Goal: Information Seeking & Learning: Learn about a topic

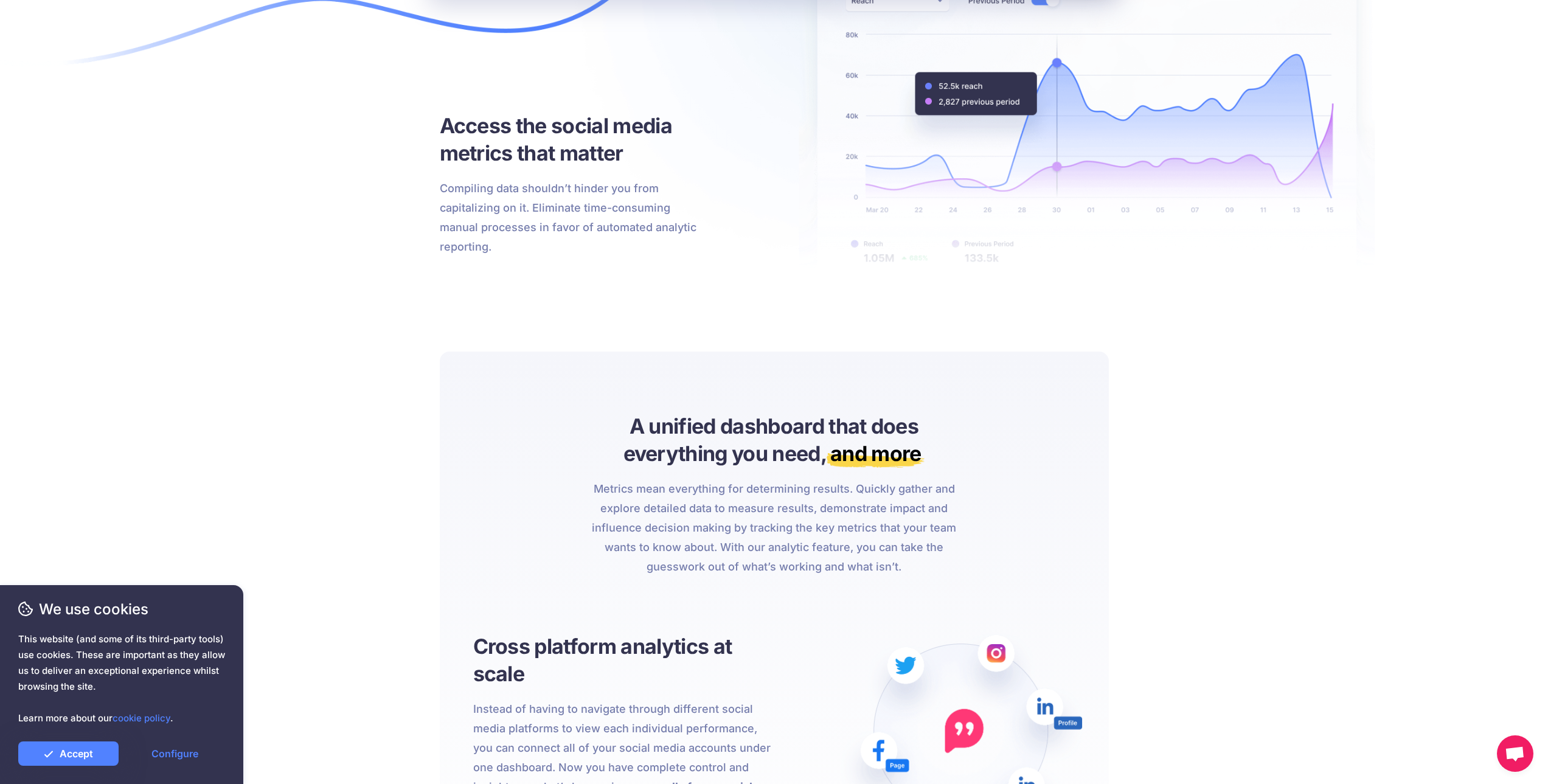
drag, startPoint x: 697, startPoint y: 342, endPoint x: 694, endPoint y: 354, distance: 12.4
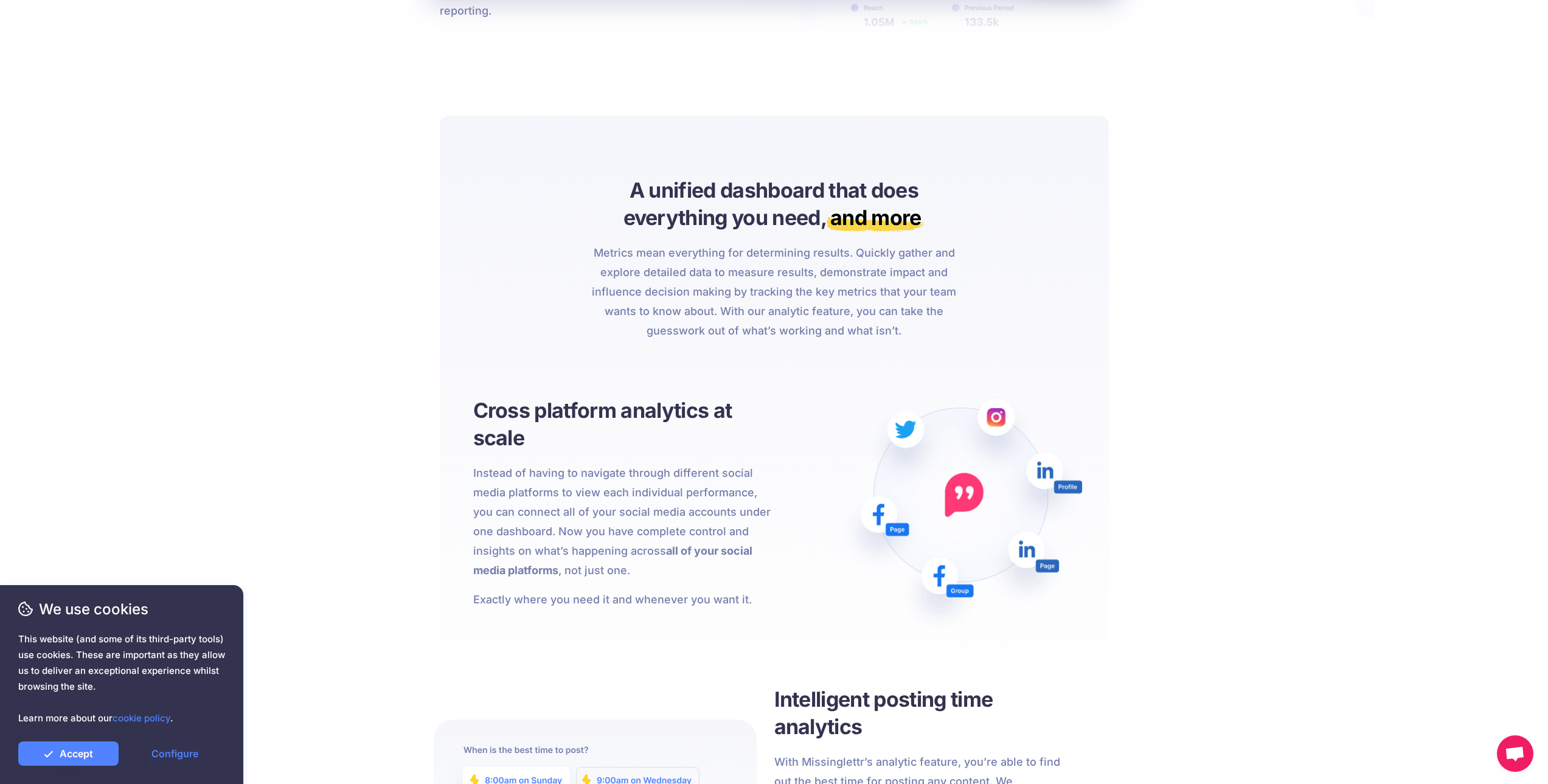
drag, startPoint x: 677, startPoint y: 385, endPoint x: 677, endPoint y: 369, distance: 16.0
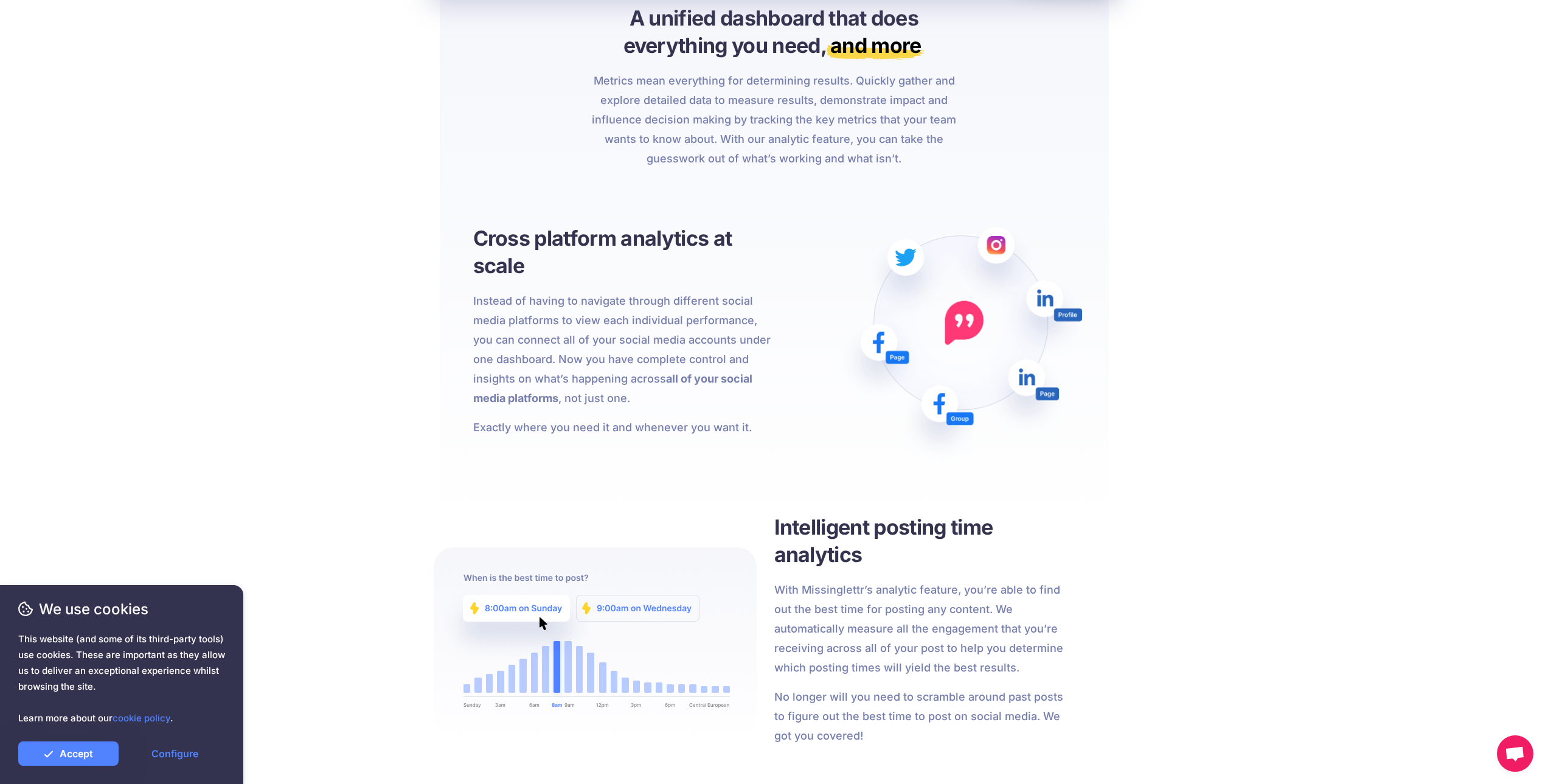
drag, startPoint x: 647, startPoint y: 372, endPoint x: 646, endPoint y: 329, distance: 43.0
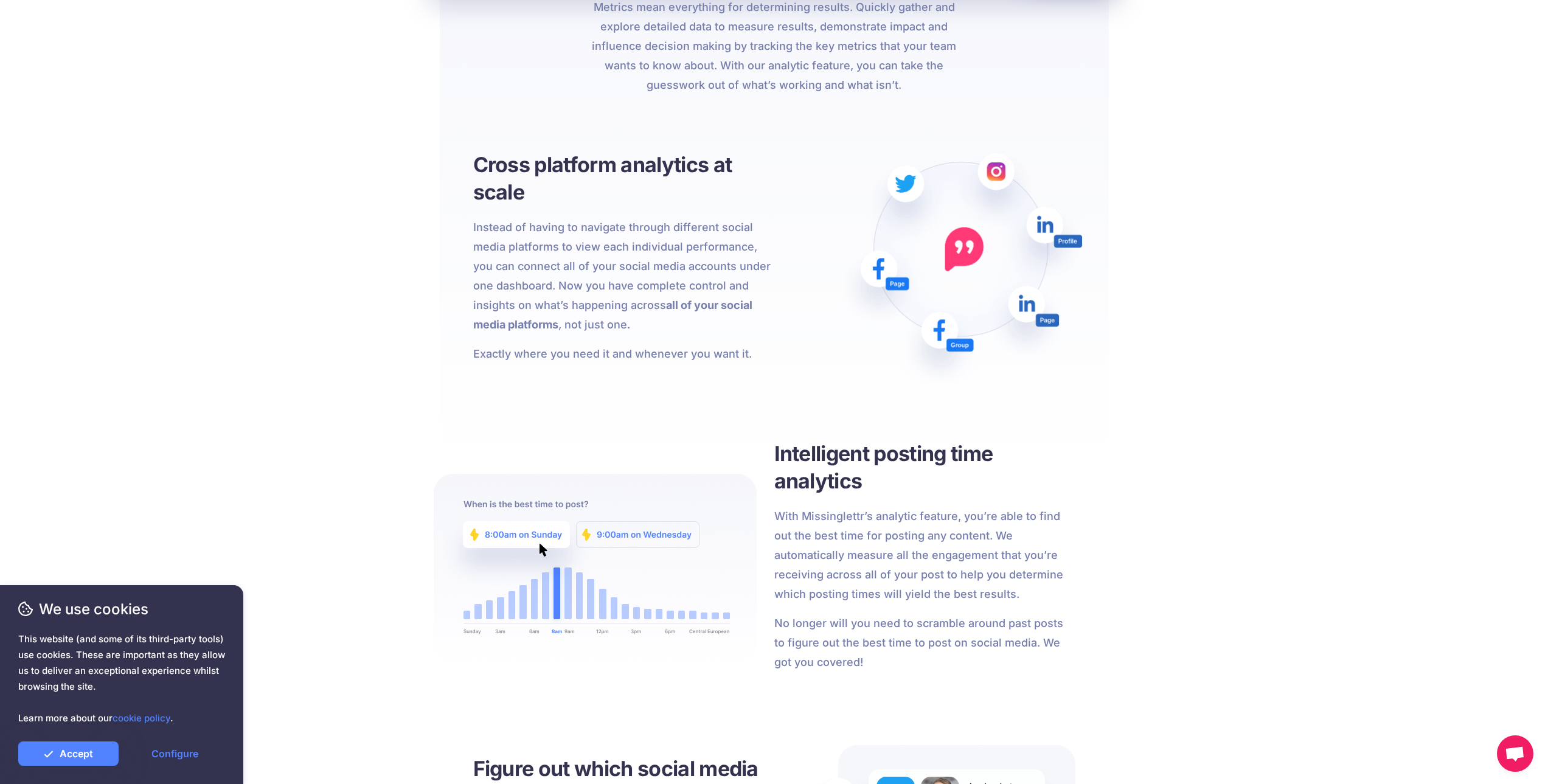
drag, startPoint x: 668, startPoint y: 299, endPoint x: 663, endPoint y: 331, distance: 32.4
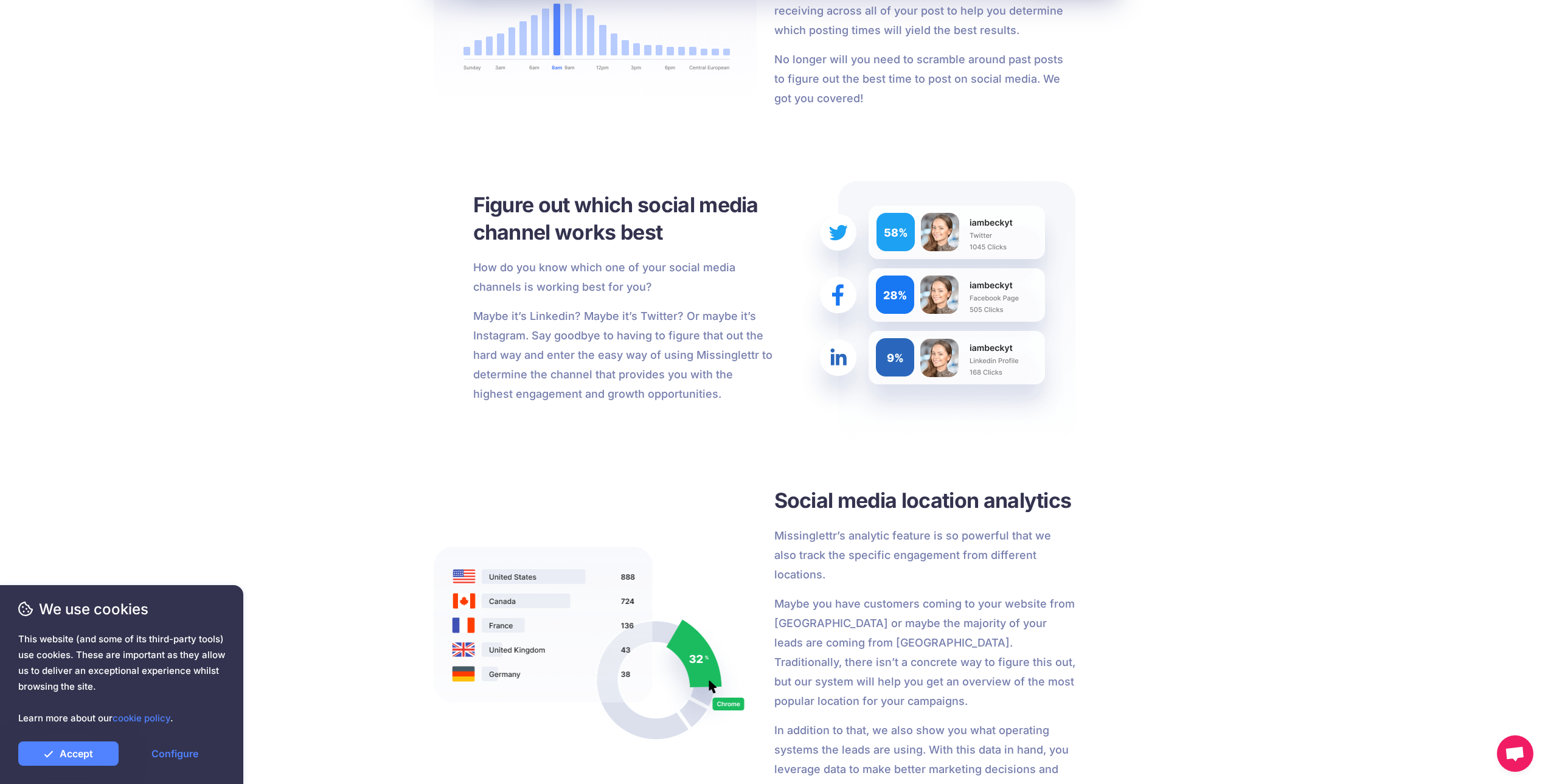
scroll to position [1805, 0]
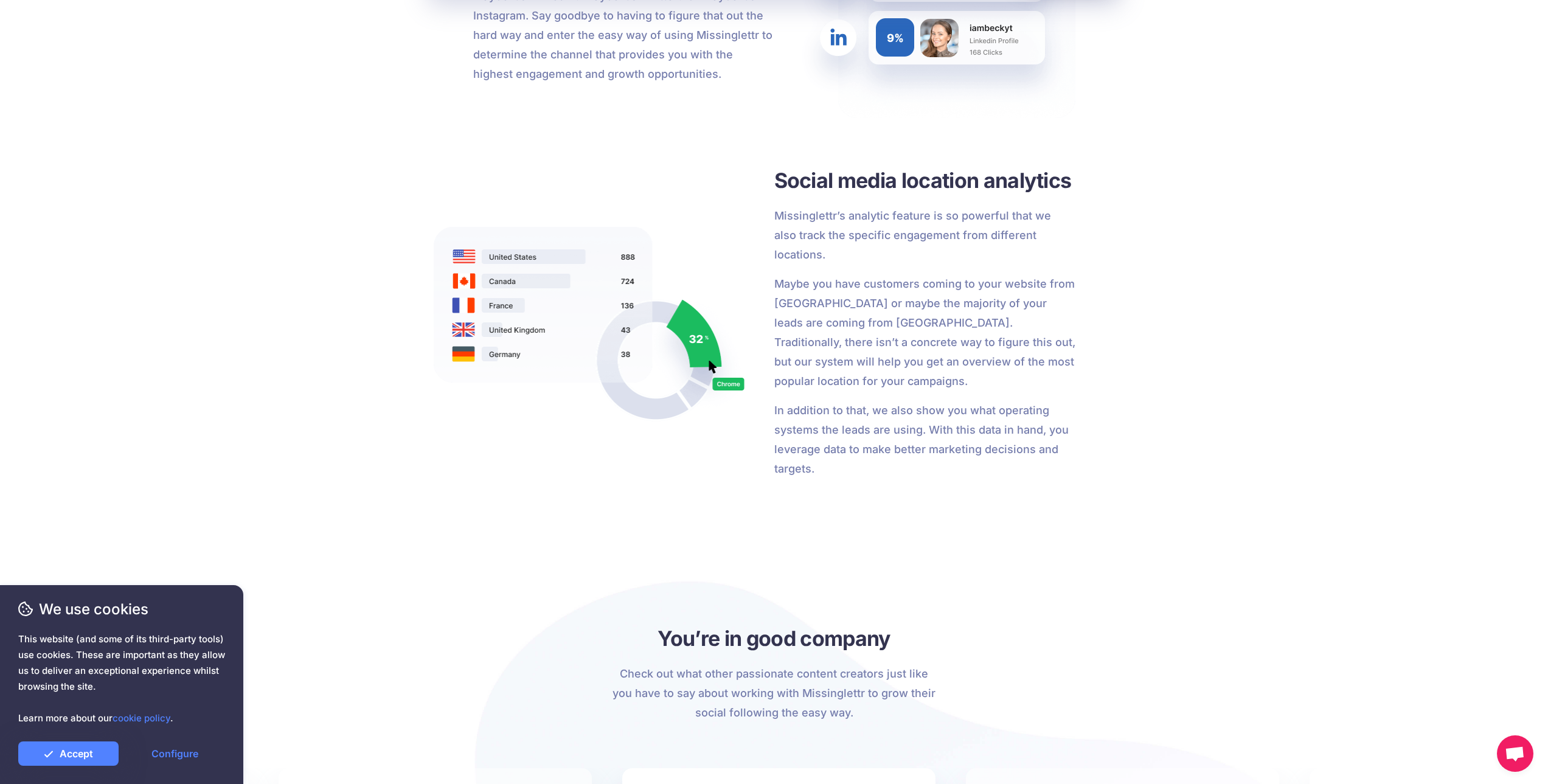
drag, startPoint x: 372, startPoint y: 145, endPoint x: 373, endPoint y: 191, distance: 46.0
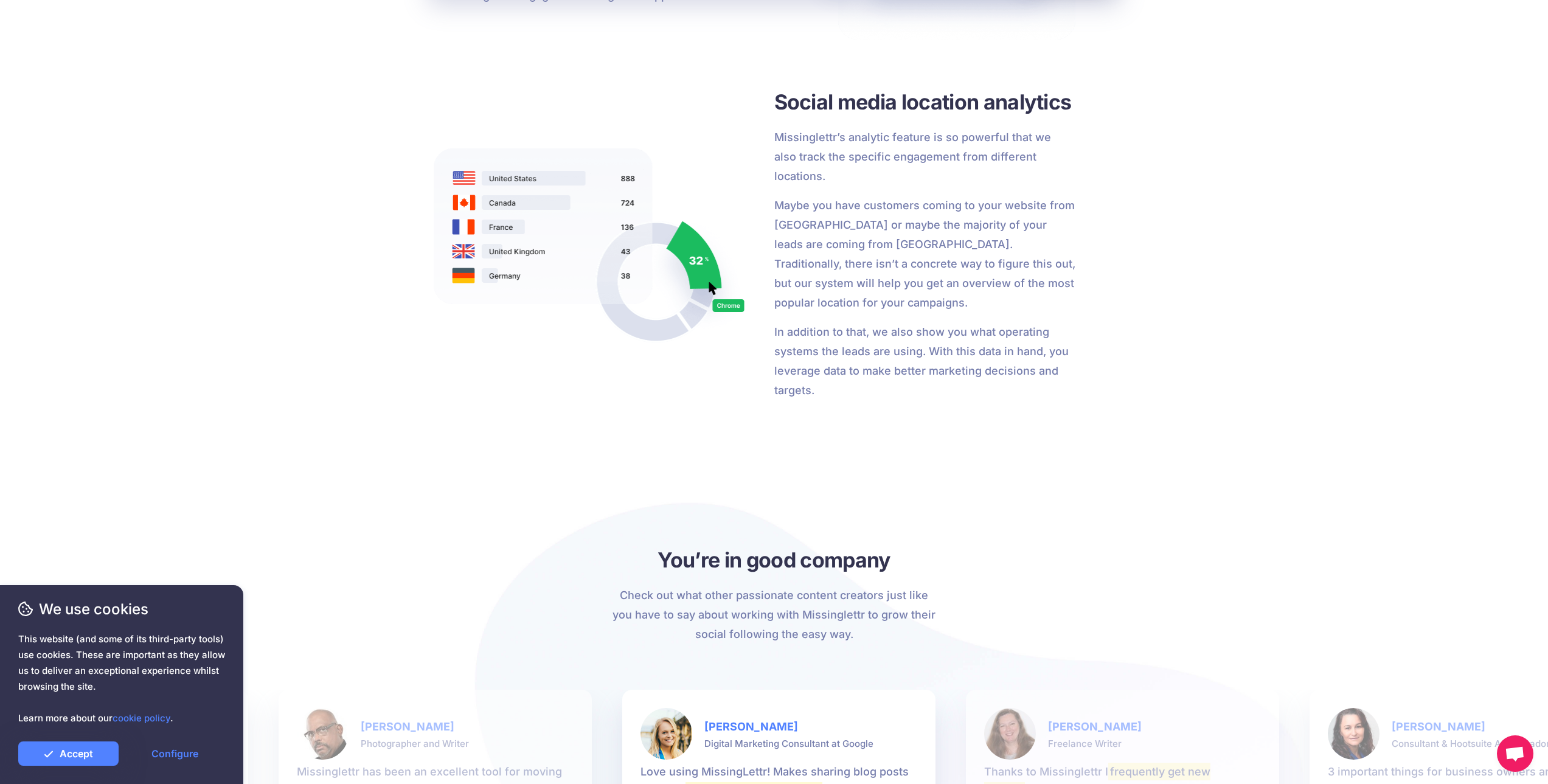
drag, startPoint x: 386, startPoint y: 178, endPoint x: 388, endPoint y: 255, distance: 77.0
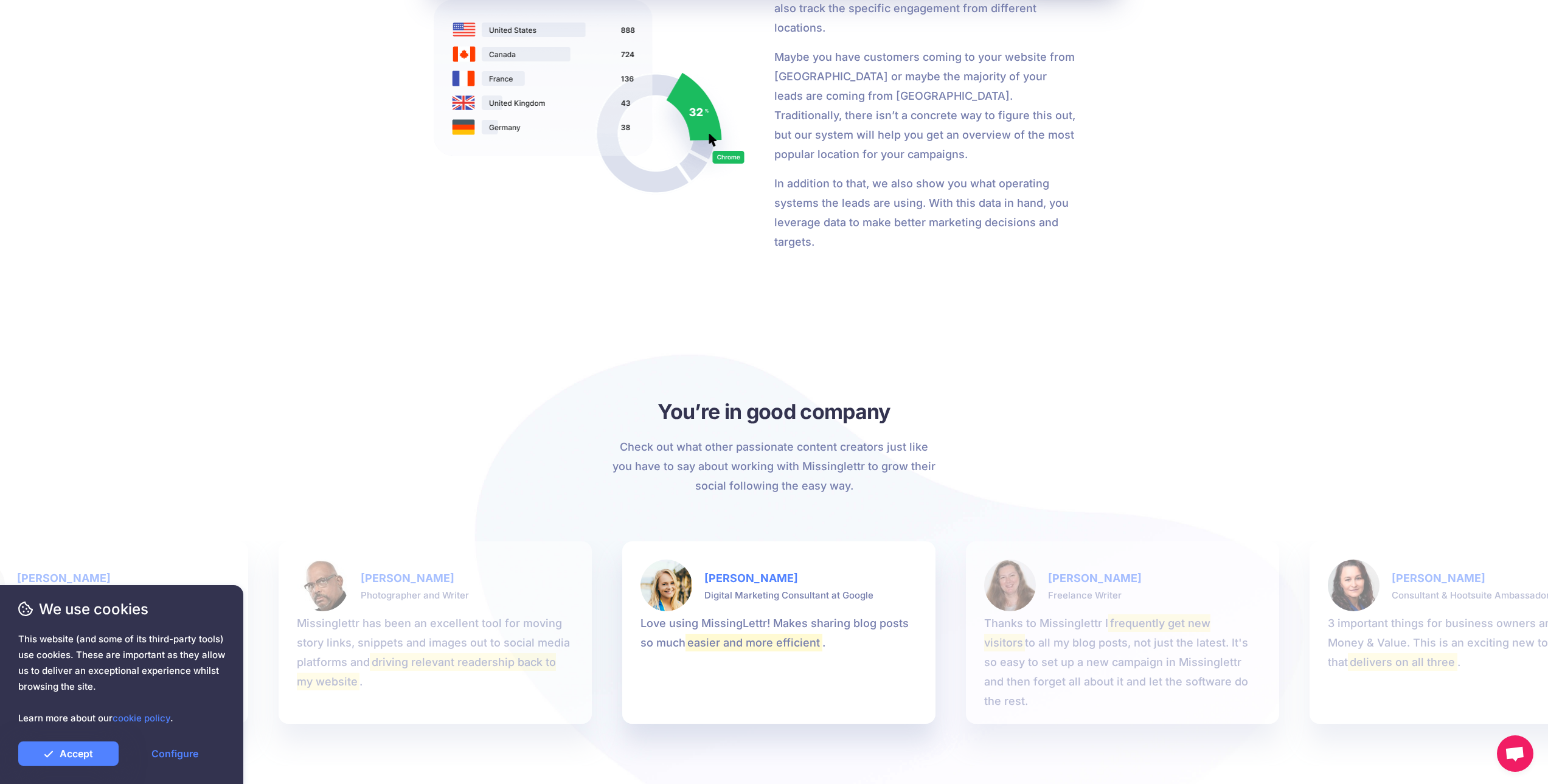
drag, startPoint x: 379, startPoint y: 289, endPoint x: 364, endPoint y: 286, distance: 15.3
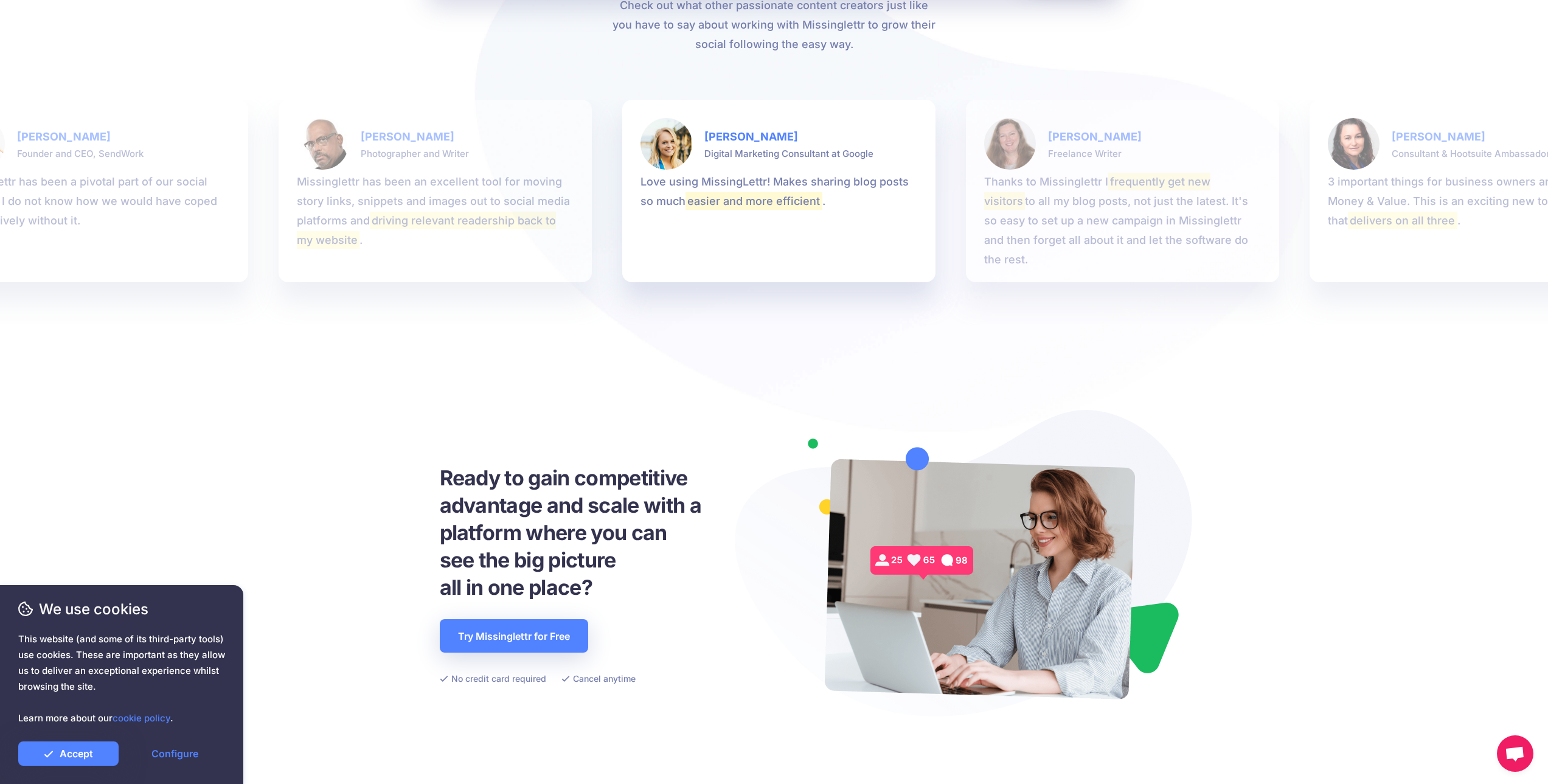
drag, startPoint x: 364, startPoint y: 286, endPoint x: 347, endPoint y: 412, distance: 127.1
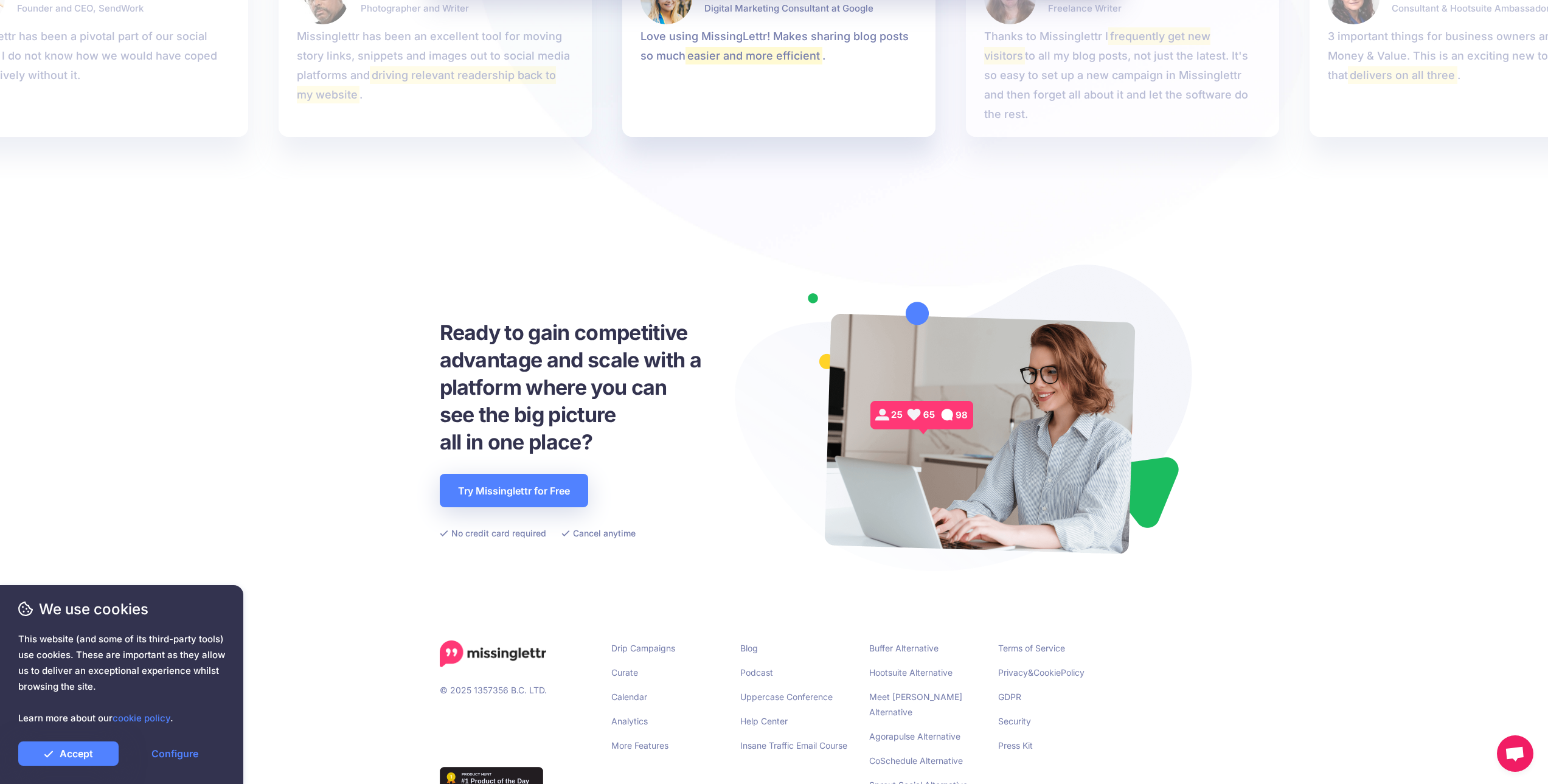
drag, startPoint x: 355, startPoint y: 302, endPoint x: 357, endPoint y: 419, distance: 117.0
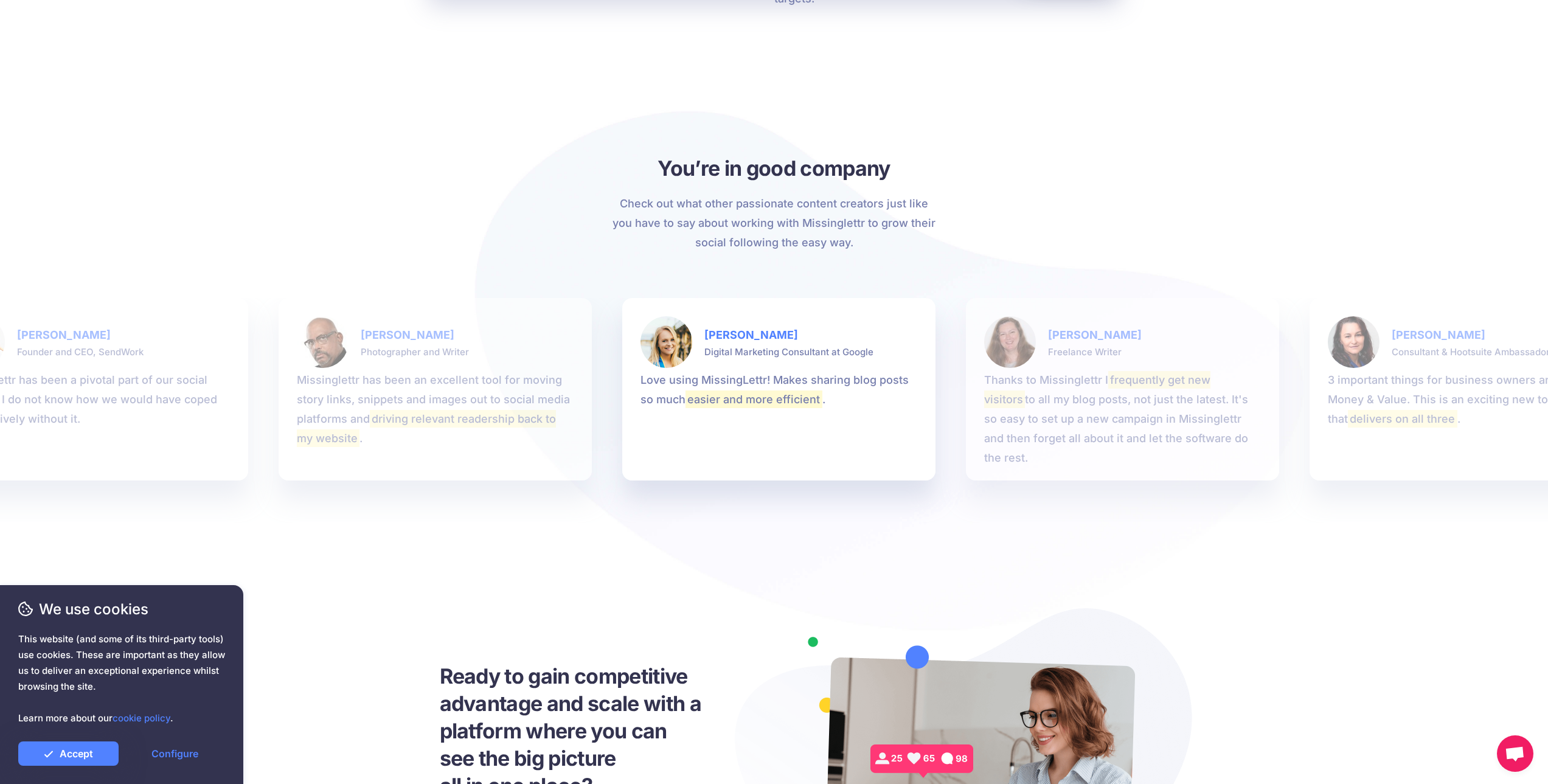
scroll to position [0, 0]
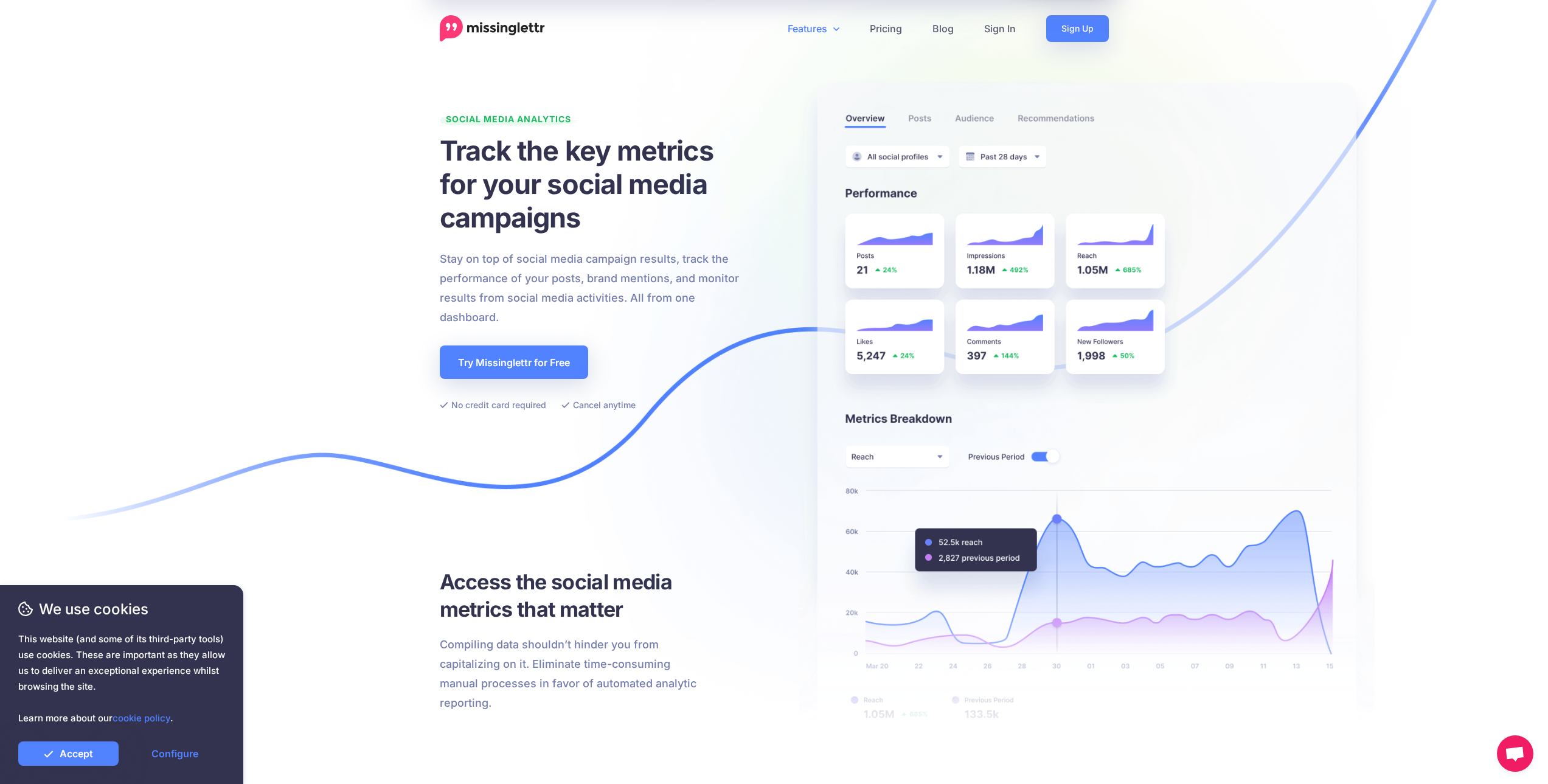
drag, startPoint x: 382, startPoint y: 361, endPoint x: 598, endPoint y: 69, distance: 363.2
click at [901, 32] on link "Pricing" at bounding box center [886, 28] width 62 height 27
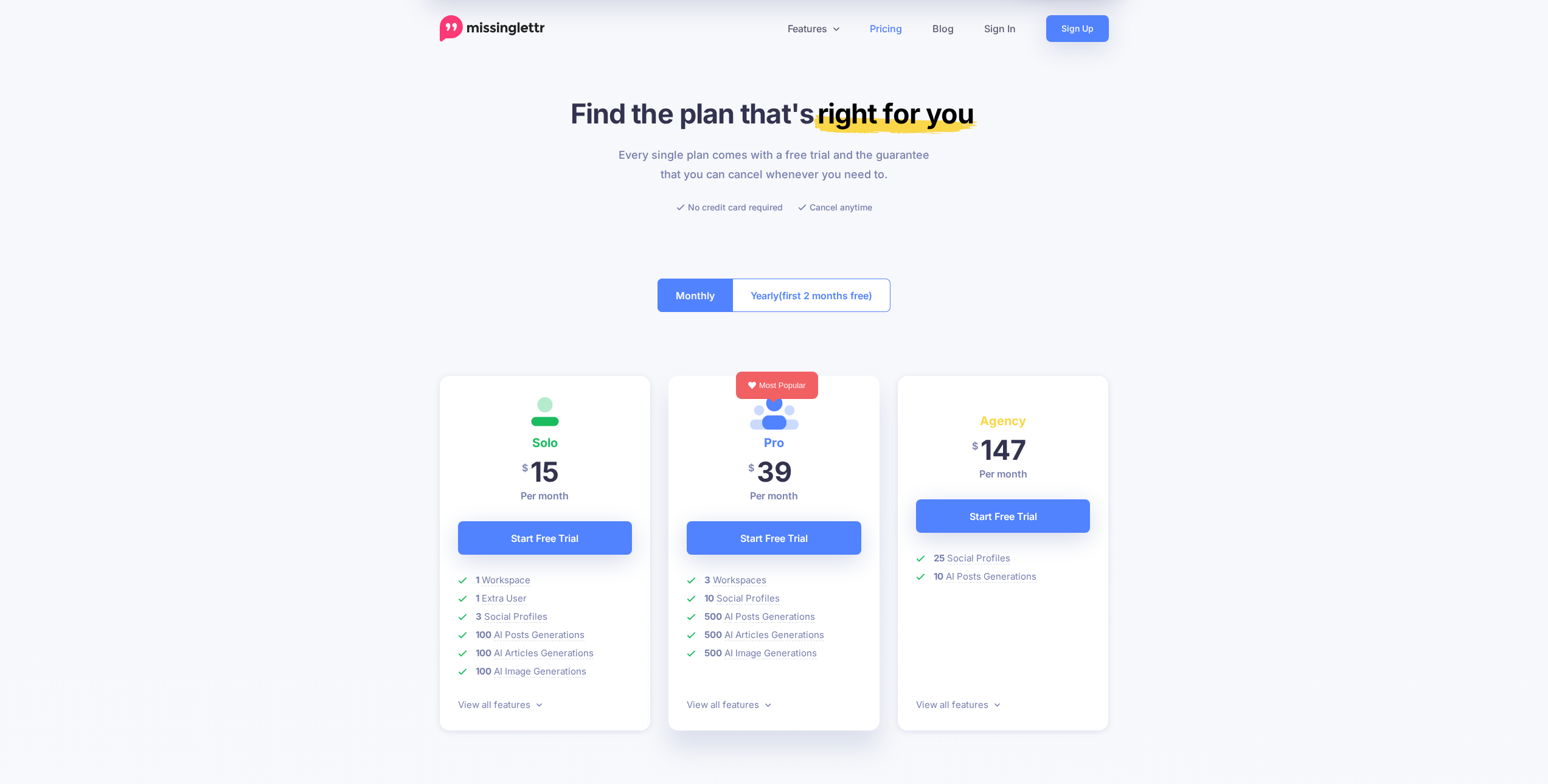
click at [809, 14] on header "Features Drip Campaigns Drive traffic on autopilot Curate Find and be found Cal…" at bounding box center [774, 21] width 1548 height 42
click at [815, 24] on link "Features" at bounding box center [814, 28] width 82 height 27
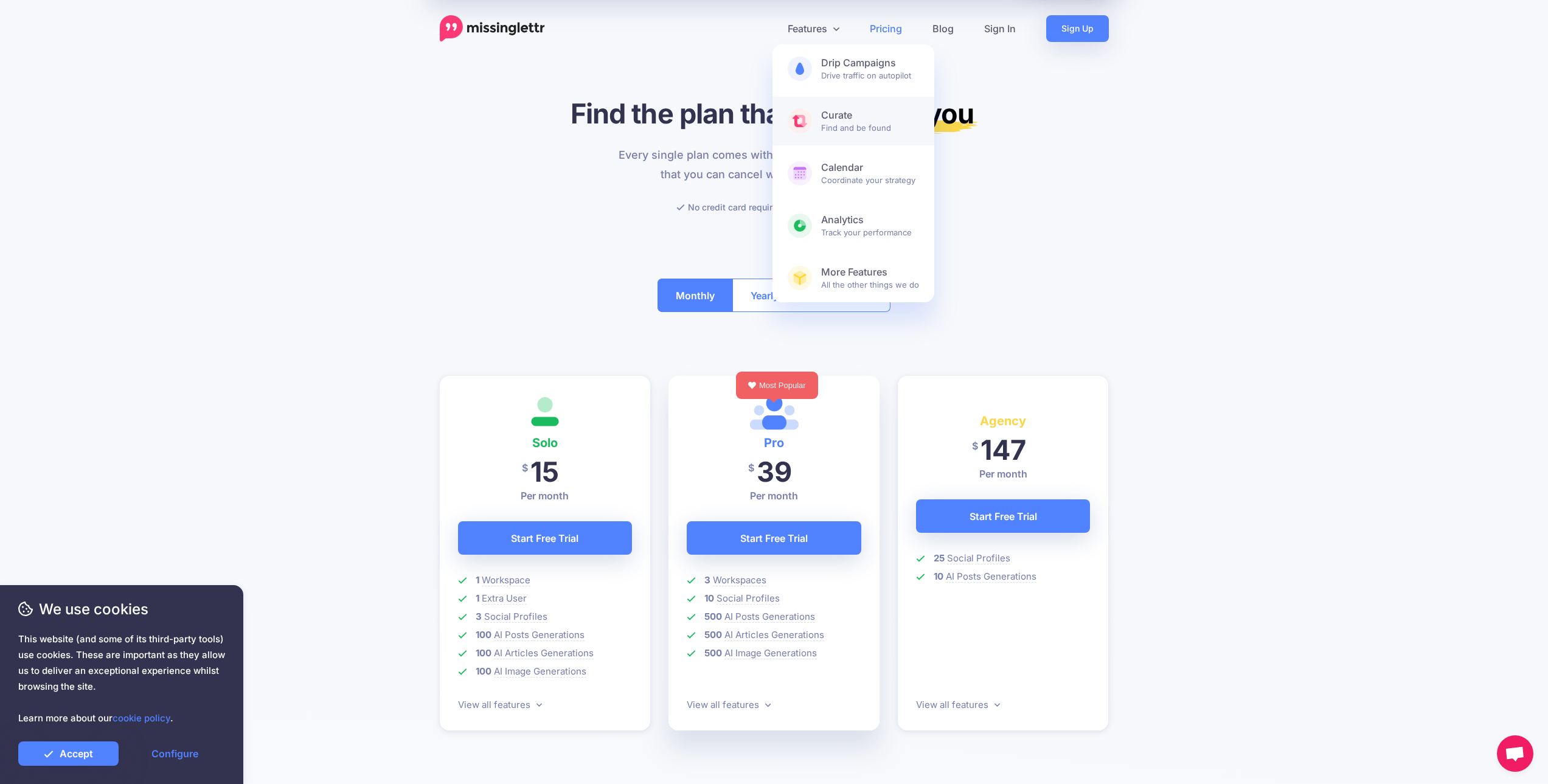
click at [866, 135] on link "Curate Find and be found" at bounding box center [854, 121] width 162 height 49
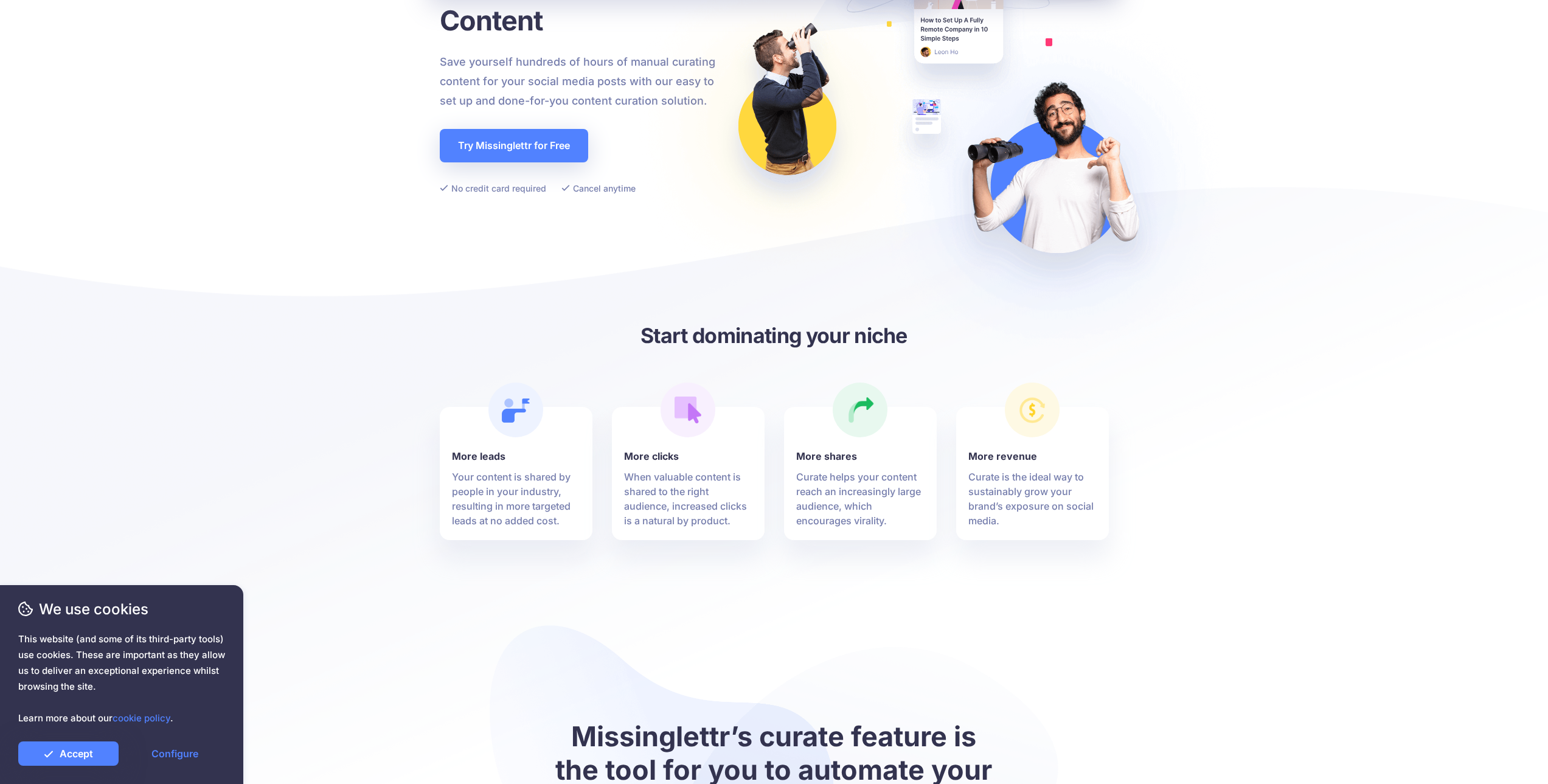
drag, startPoint x: 670, startPoint y: 180, endPoint x: 675, endPoint y: 212, distance: 32.4
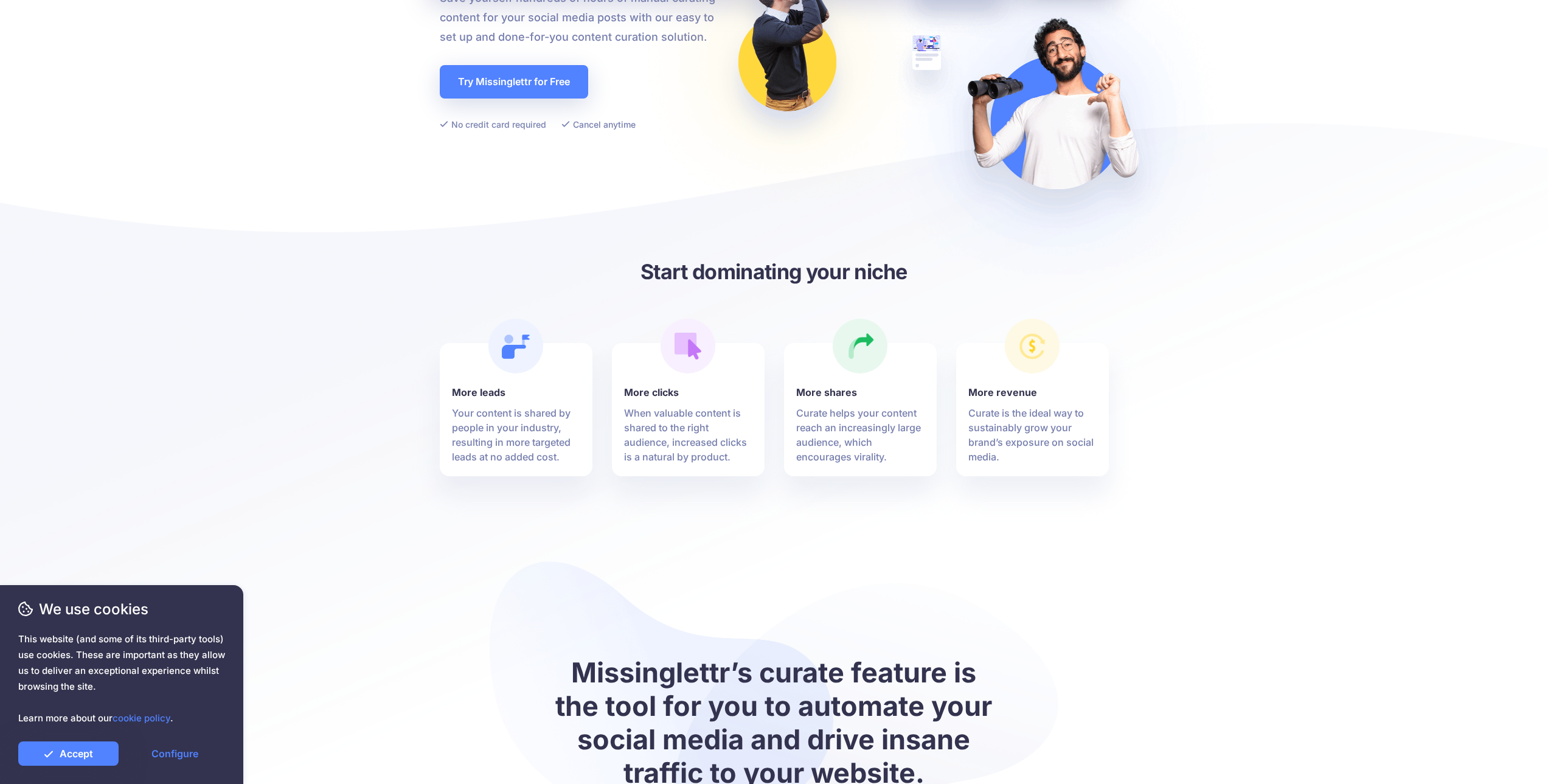
scroll to position [452, 0]
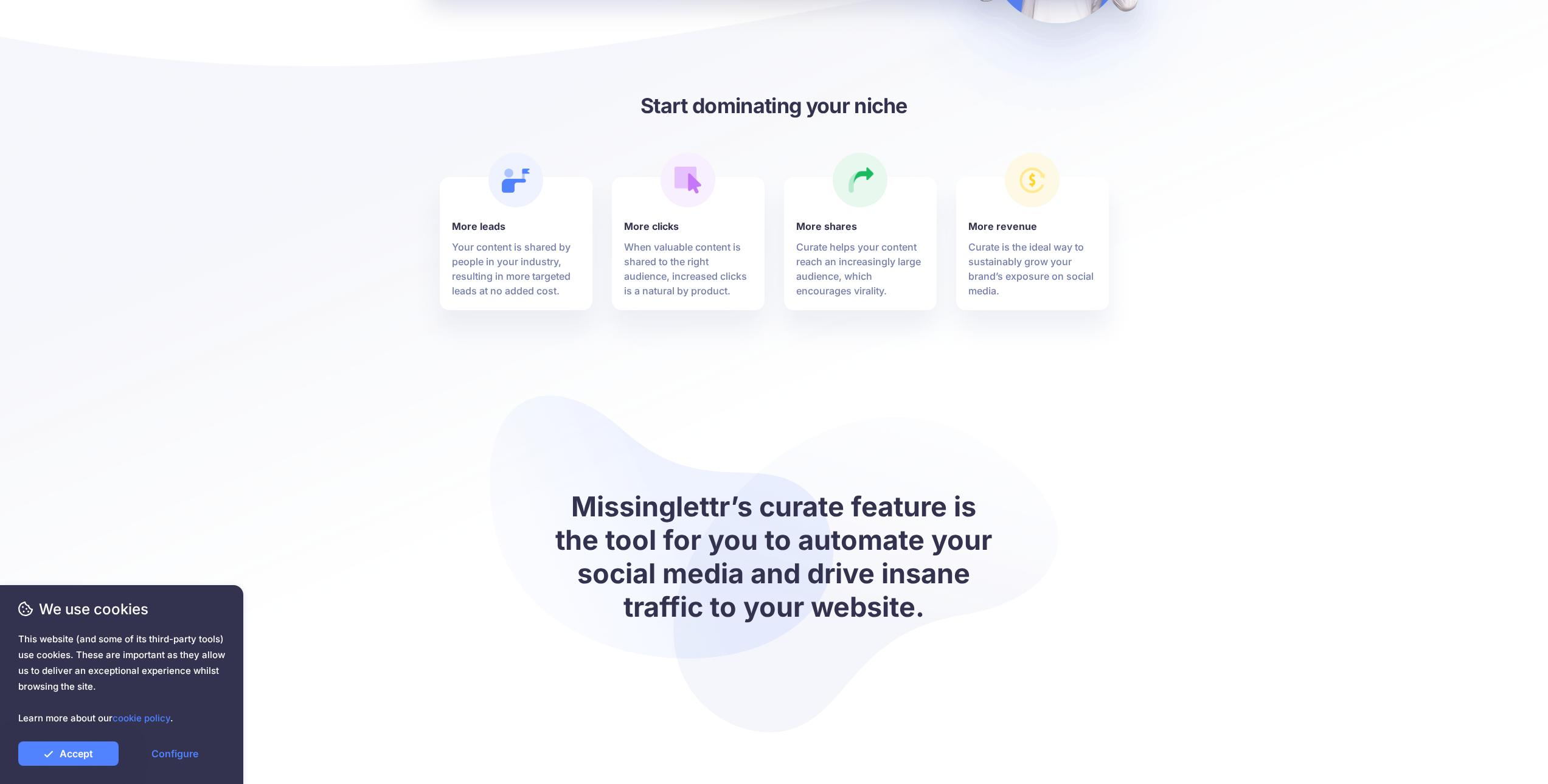
drag, startPoint x: 679, startPoint y: 206, endPoint x: 668, endPoint y: 238, distance: 33.8
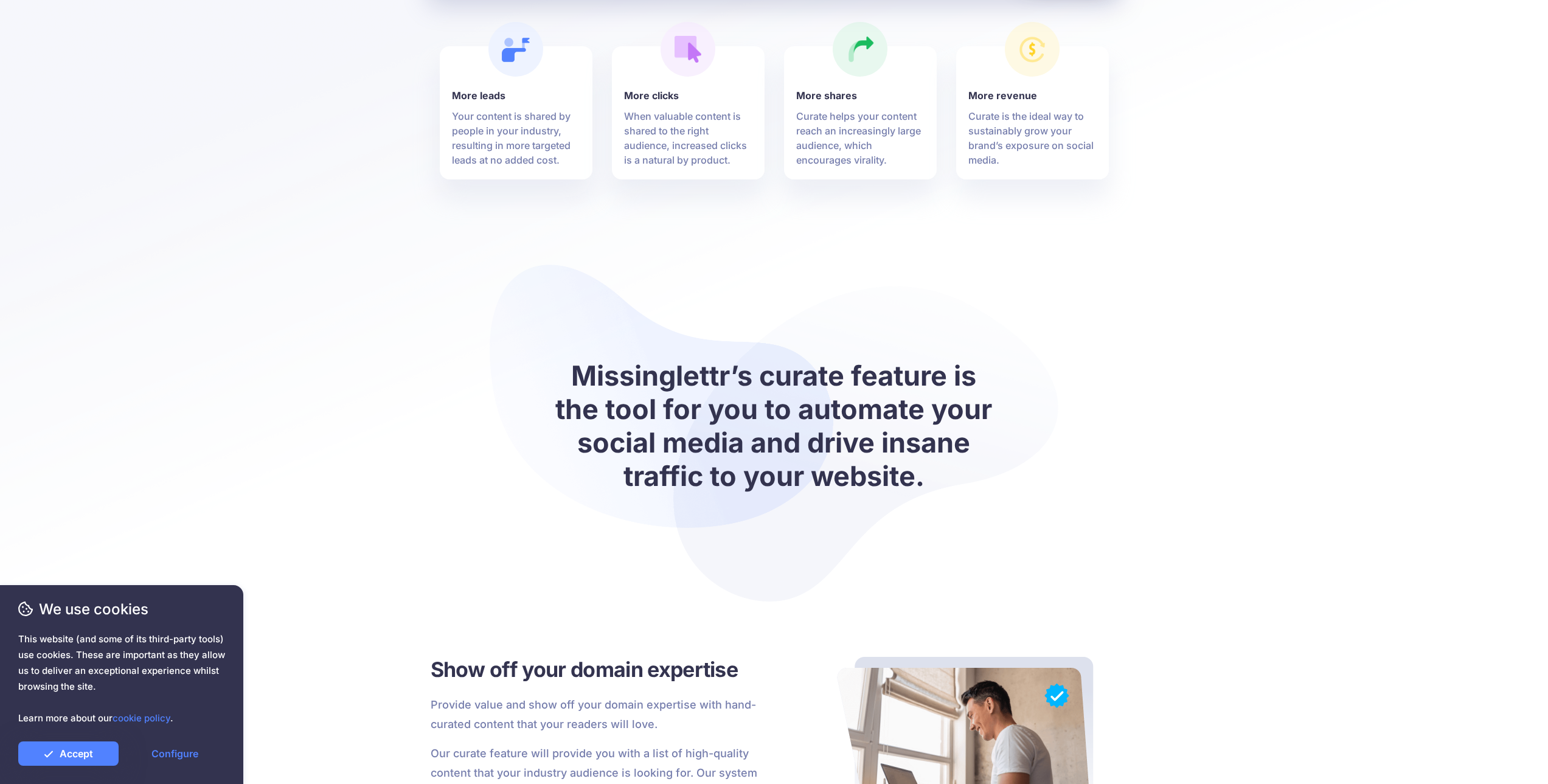
drag, startPoint x: 707, startPoint y: 164, endPoint x: 699, endPoint y: 191, distance: 28.2
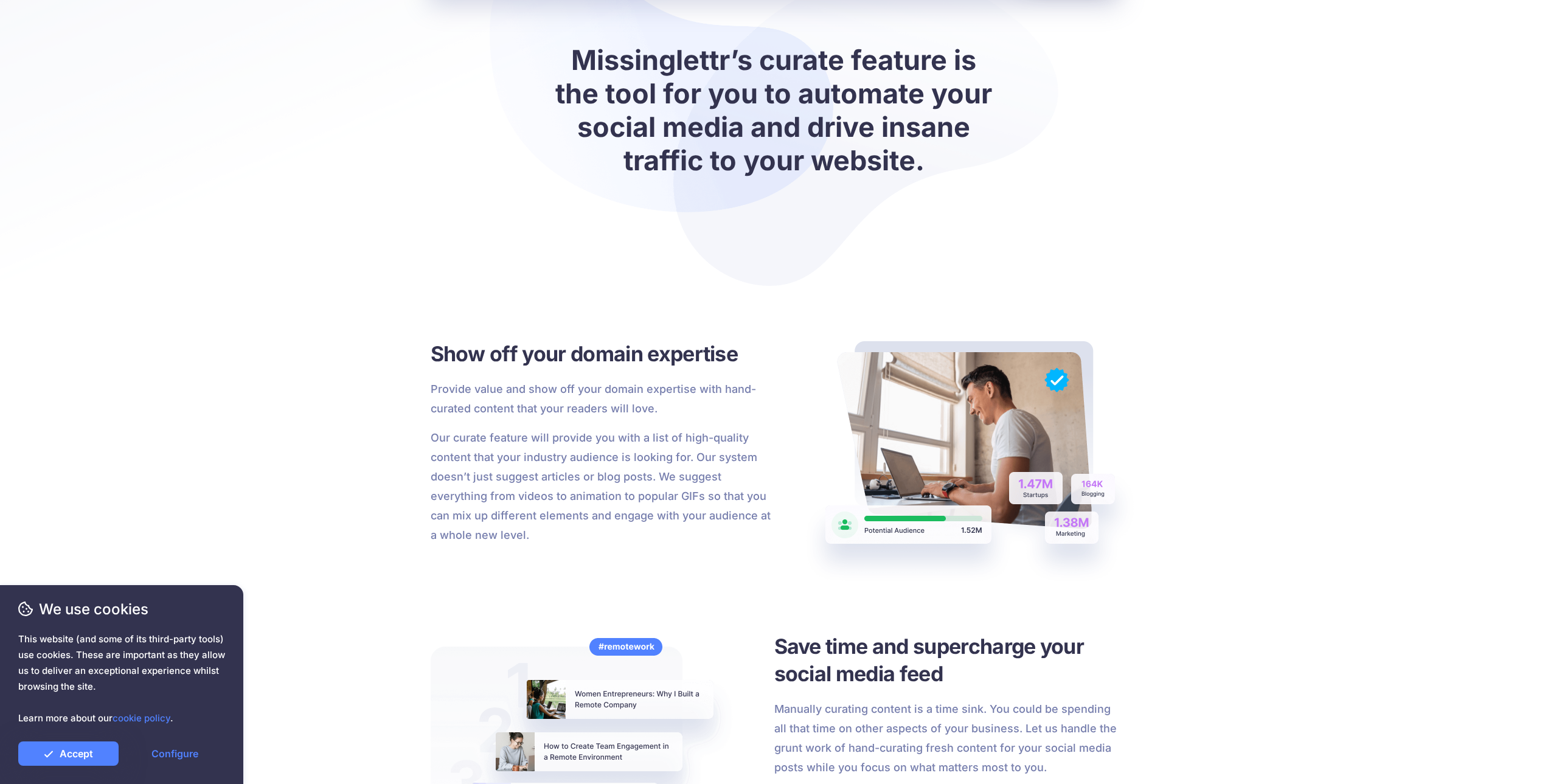
drag, startPoint x: 674, startPoint y: 270, endPoint x: 671, endPoint y: 249, distance: 21.2
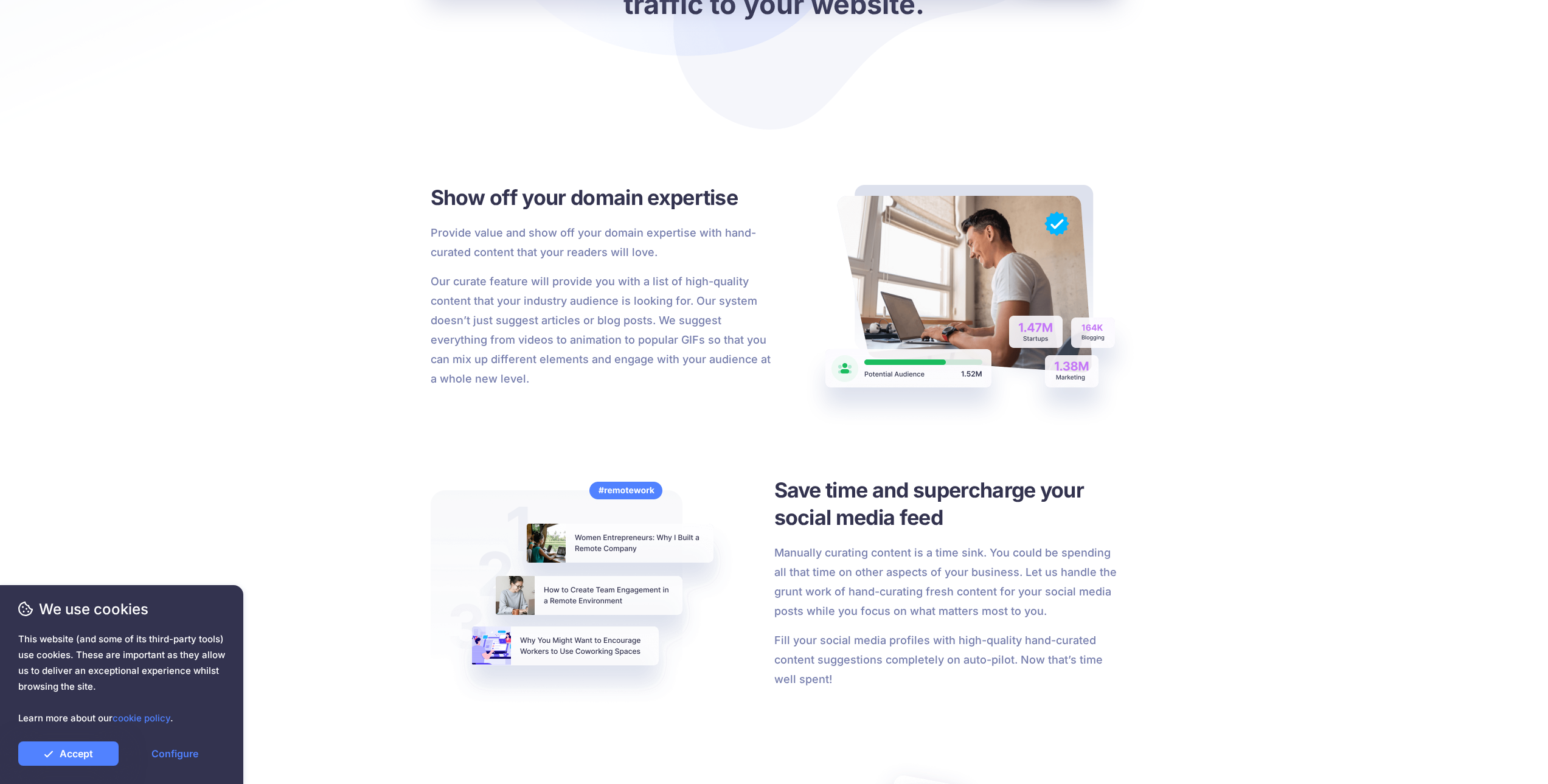
drag, startPoint x: 655, startPoint y: 220, endPoint x: 646, endPoint y: 245, distance: 26.6
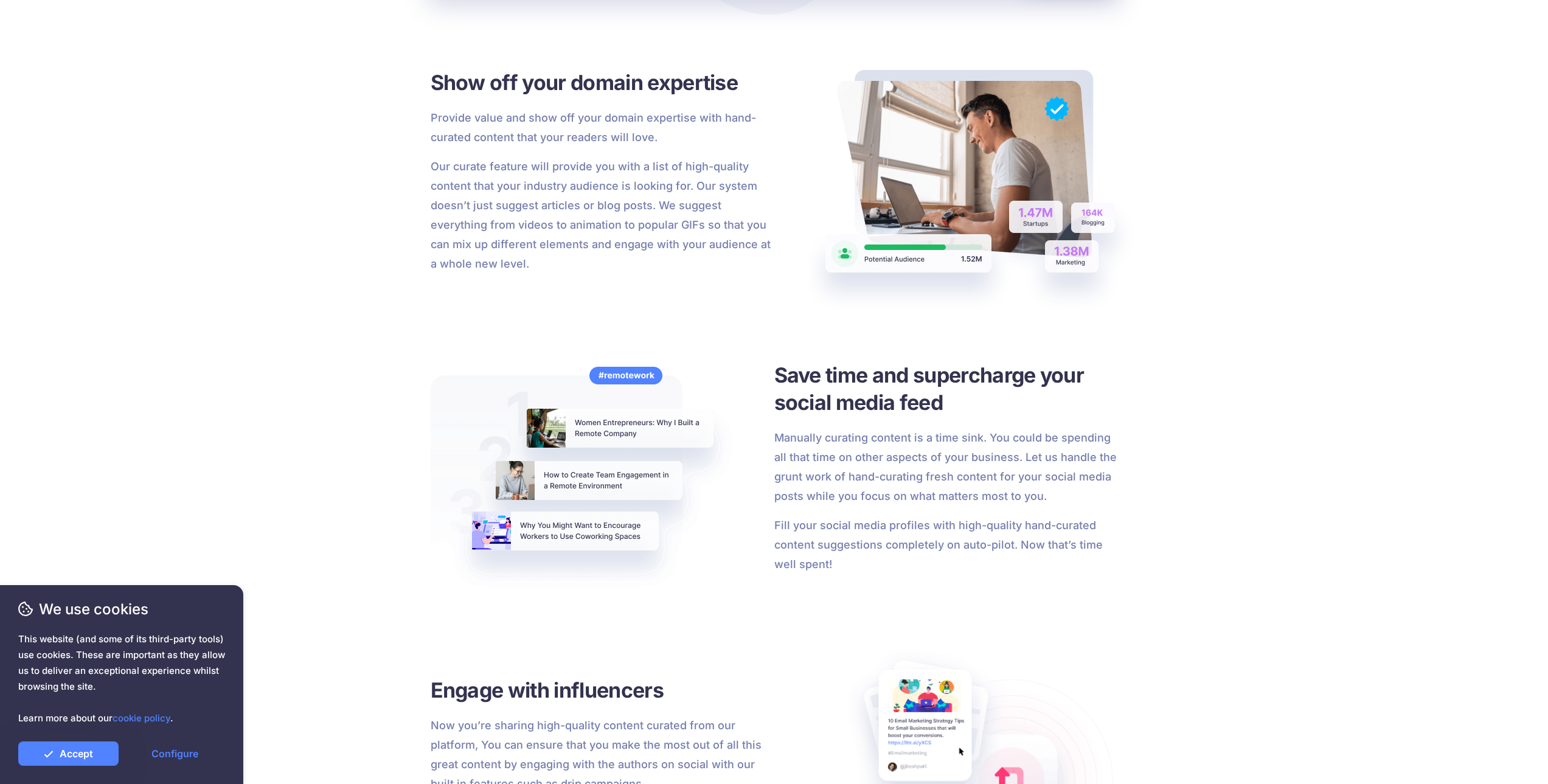
drag, startPoint x: 682, startPoint y: 190, endPoint x: 686, endPoint y: 216, distance: 26.3
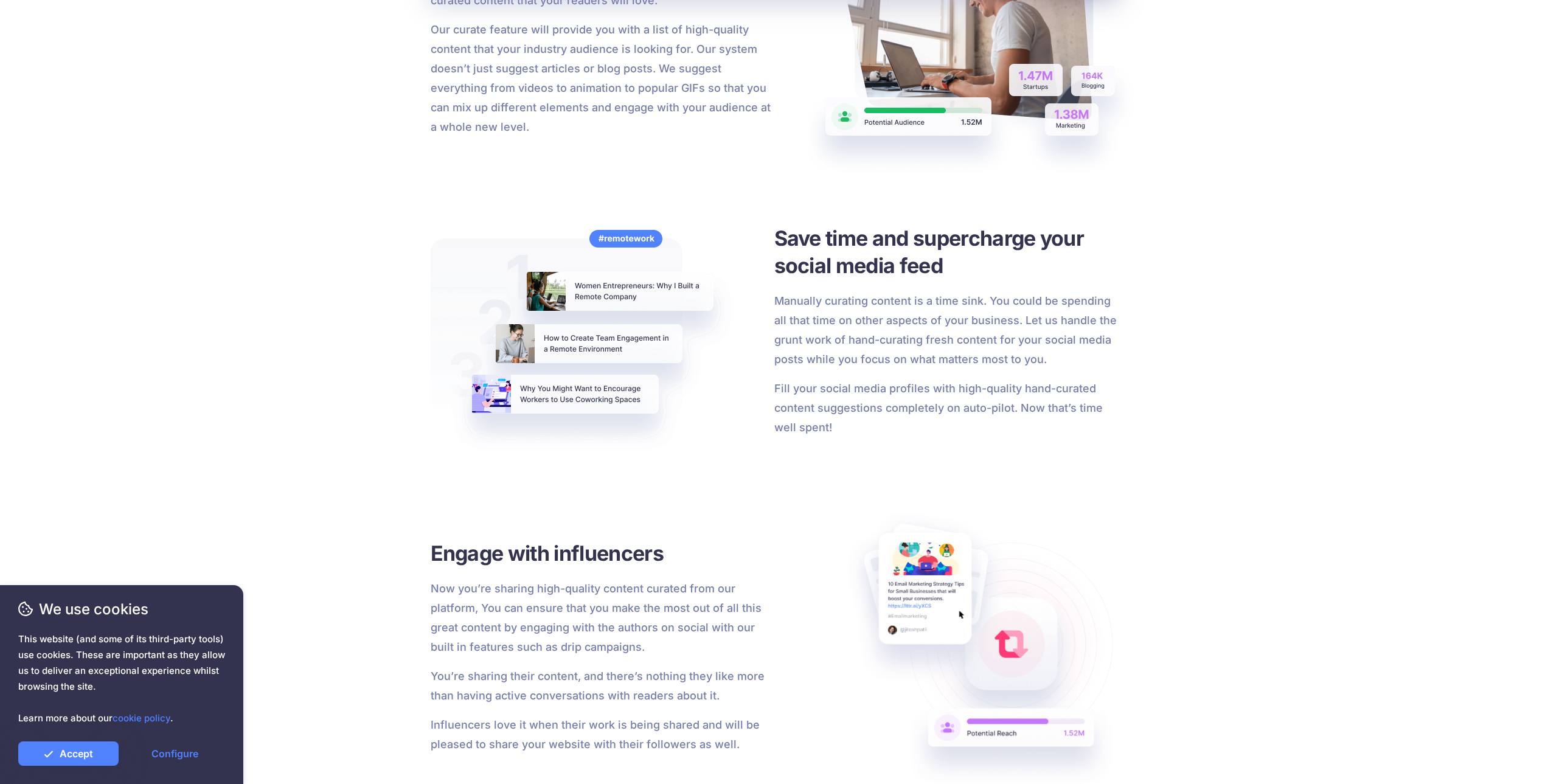
drag, startPoint x: 679, startPoint y: 253, endPoint x: 677, endPoint y: 241, distance: 12.2
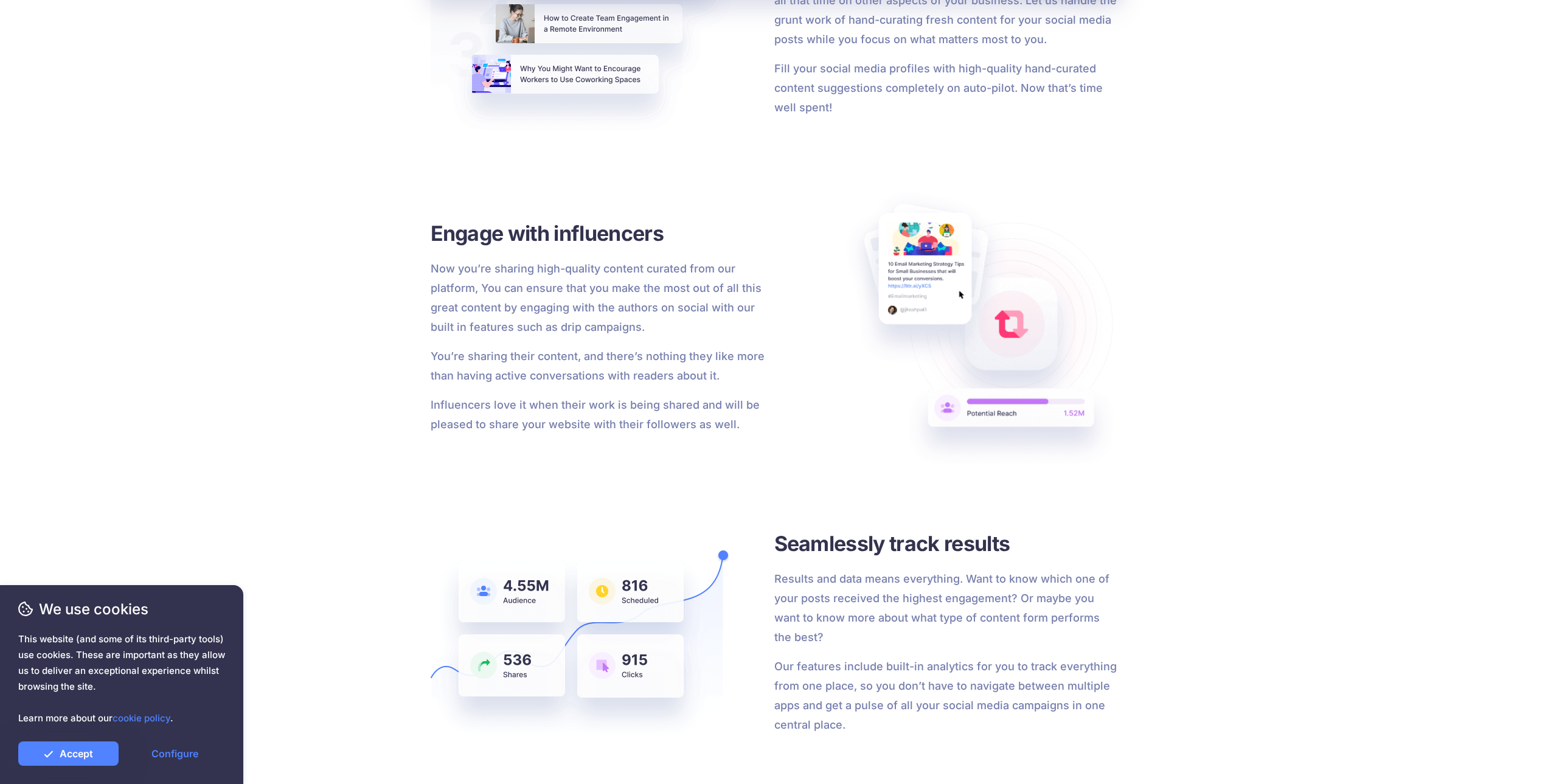
drag, startPoint x: 652, startPoint y: 334, endPoint x: 651, endPoint y: 313, distance: 21.0
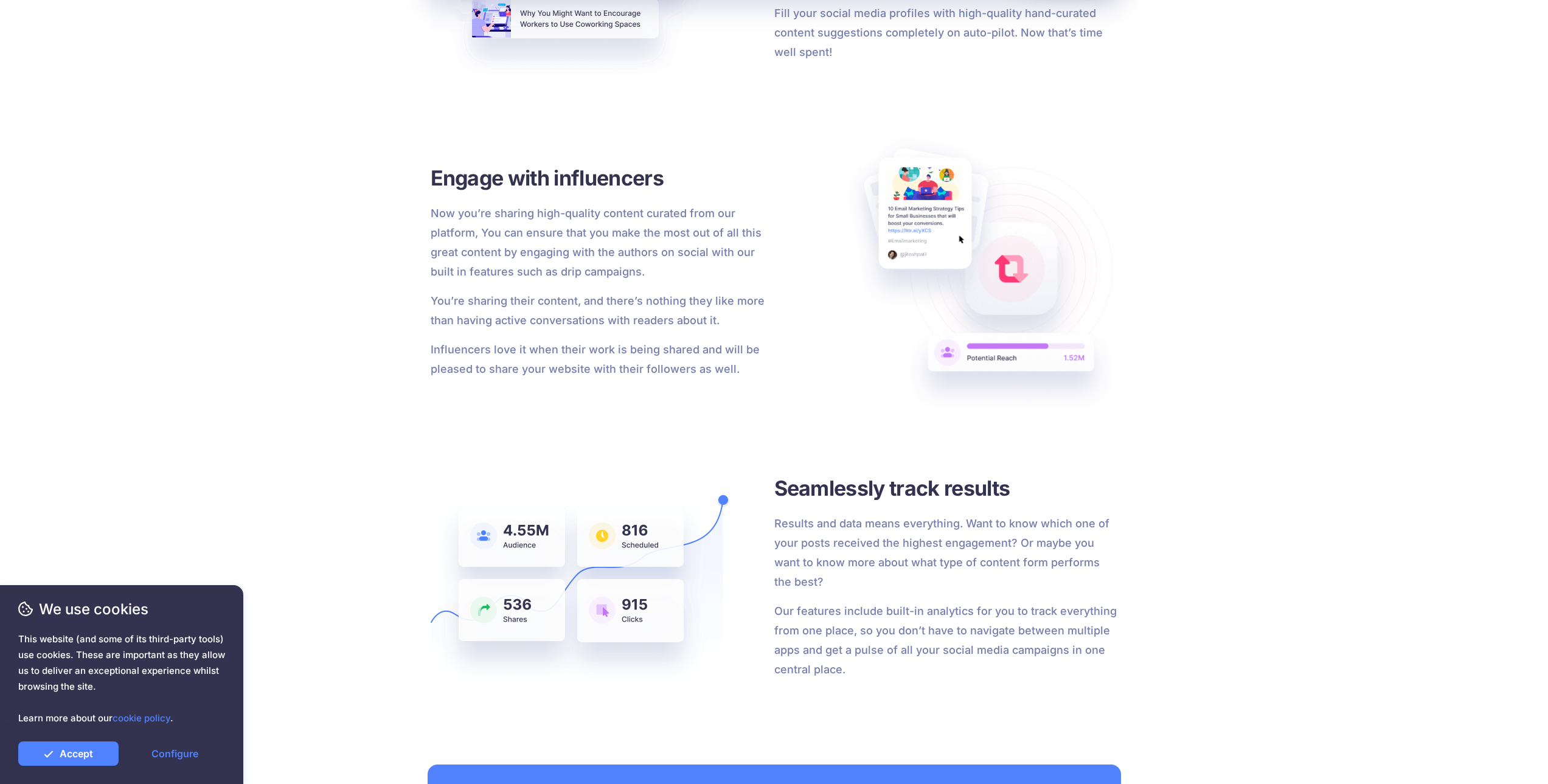
drag, startPoint x: 670, startPoint y: 300, endPoint x: 675, endPoint y: 281, distance: 19.6
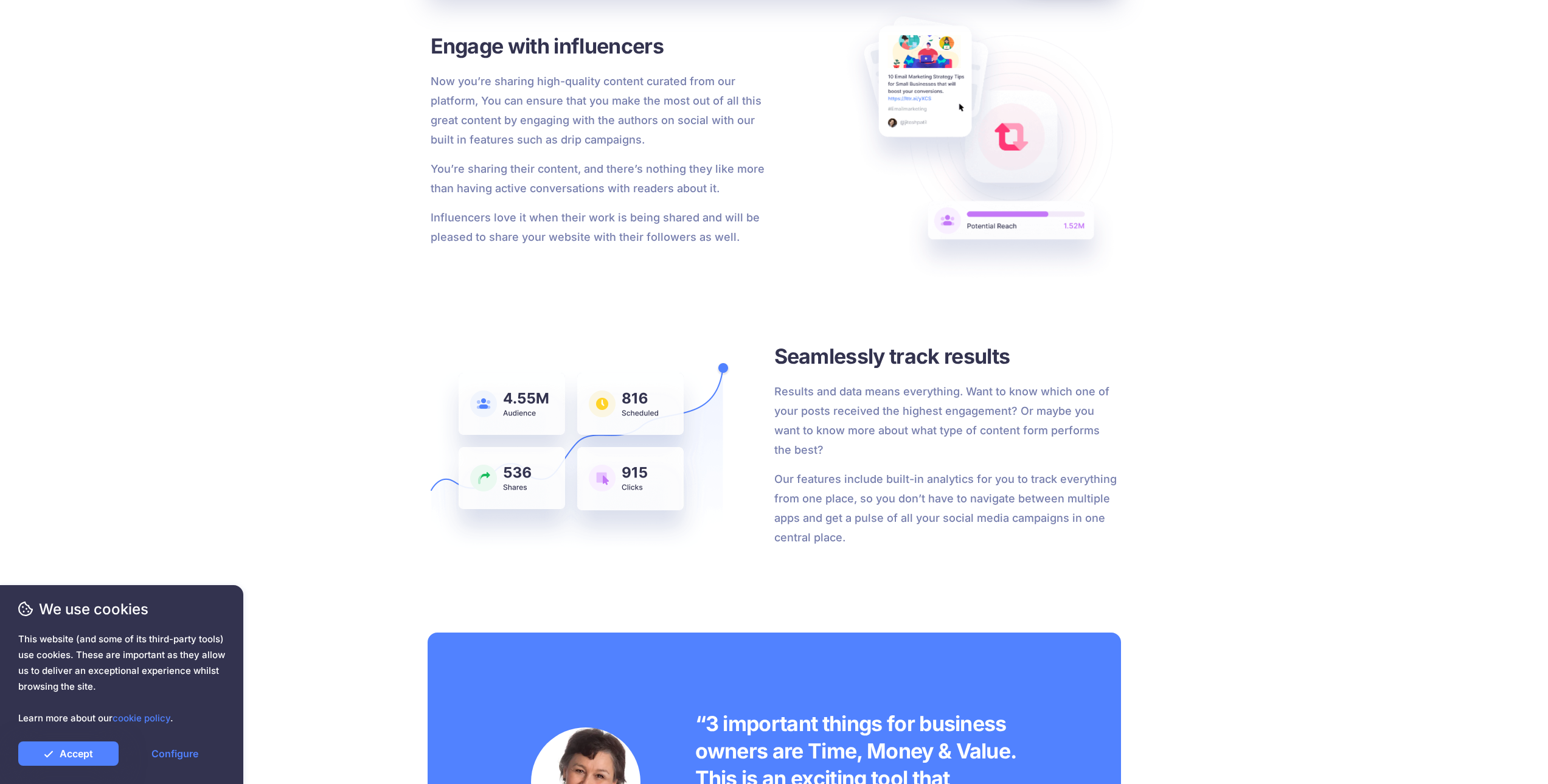
drag, startPoint x: 667, startPoint y: 326, endPoint x: 659, endPoint y: 342, distance: 17.9
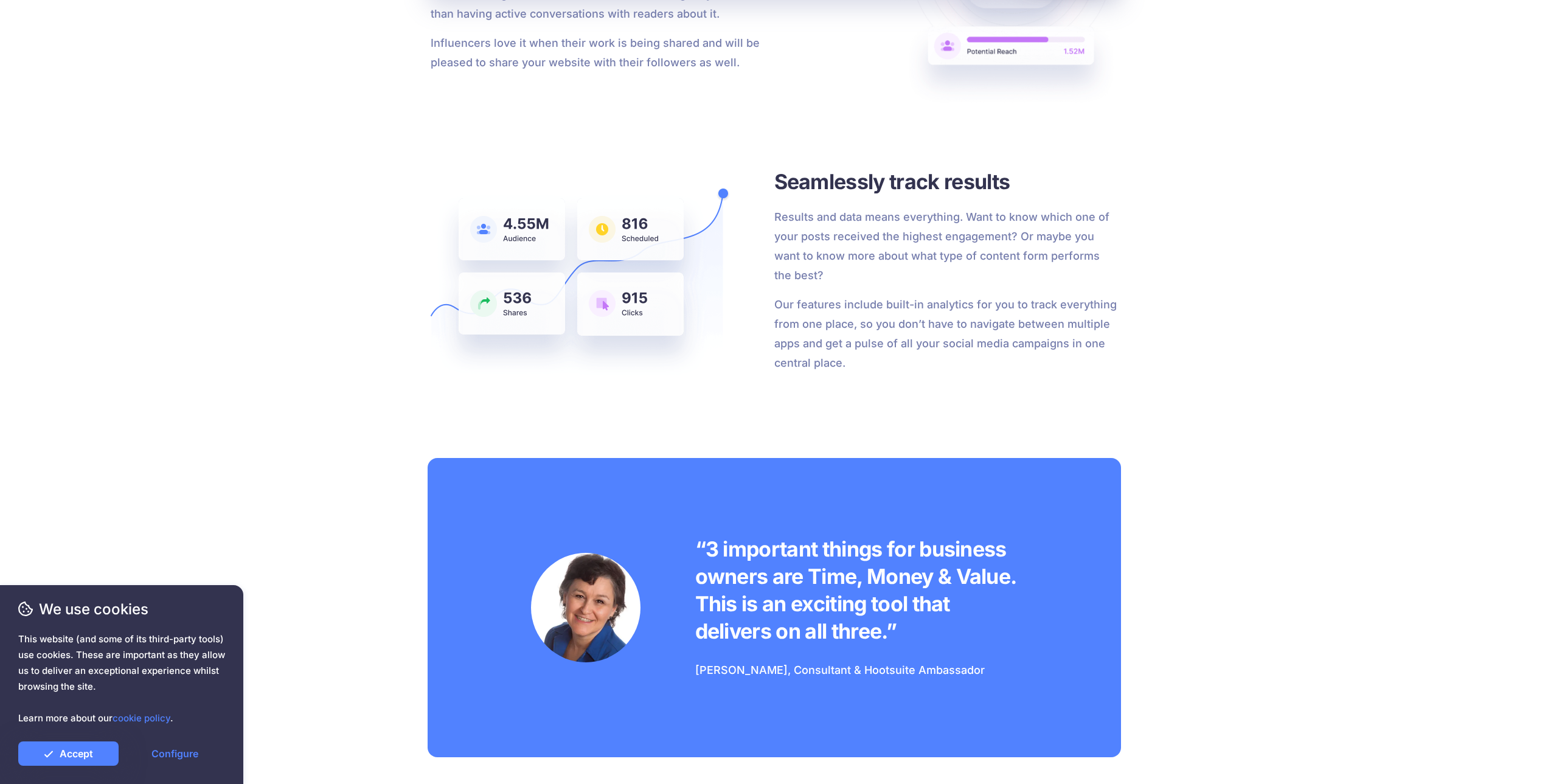
drag, startPoint x: 678, startPoint y: 313, endPoint x: 672, endPoint y: 330, distance: 18.0
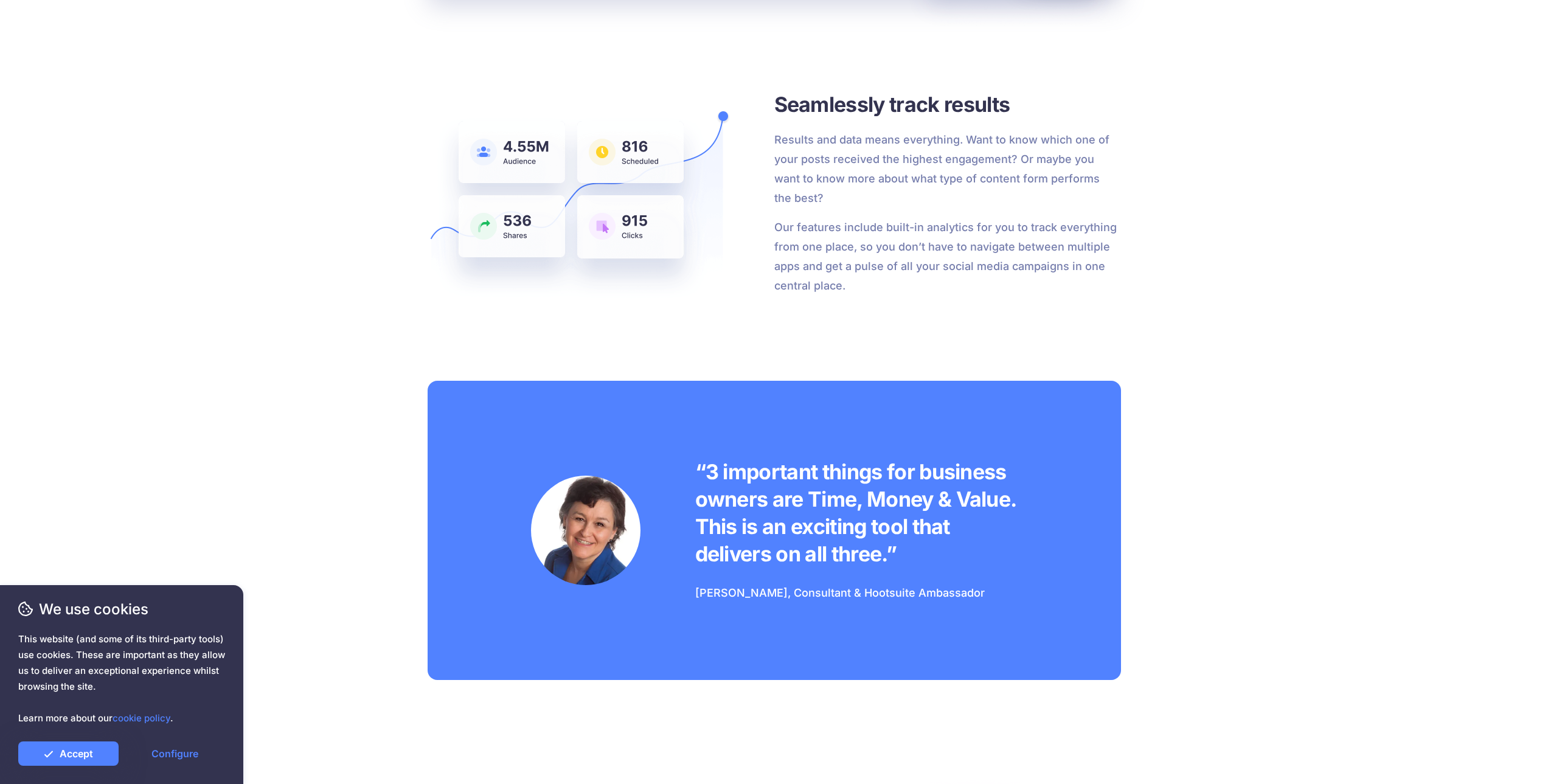
drag, startPoint x: 678, startPoint y: 340, endPoint x: 672, endPoint y: 385, distance: 45.4
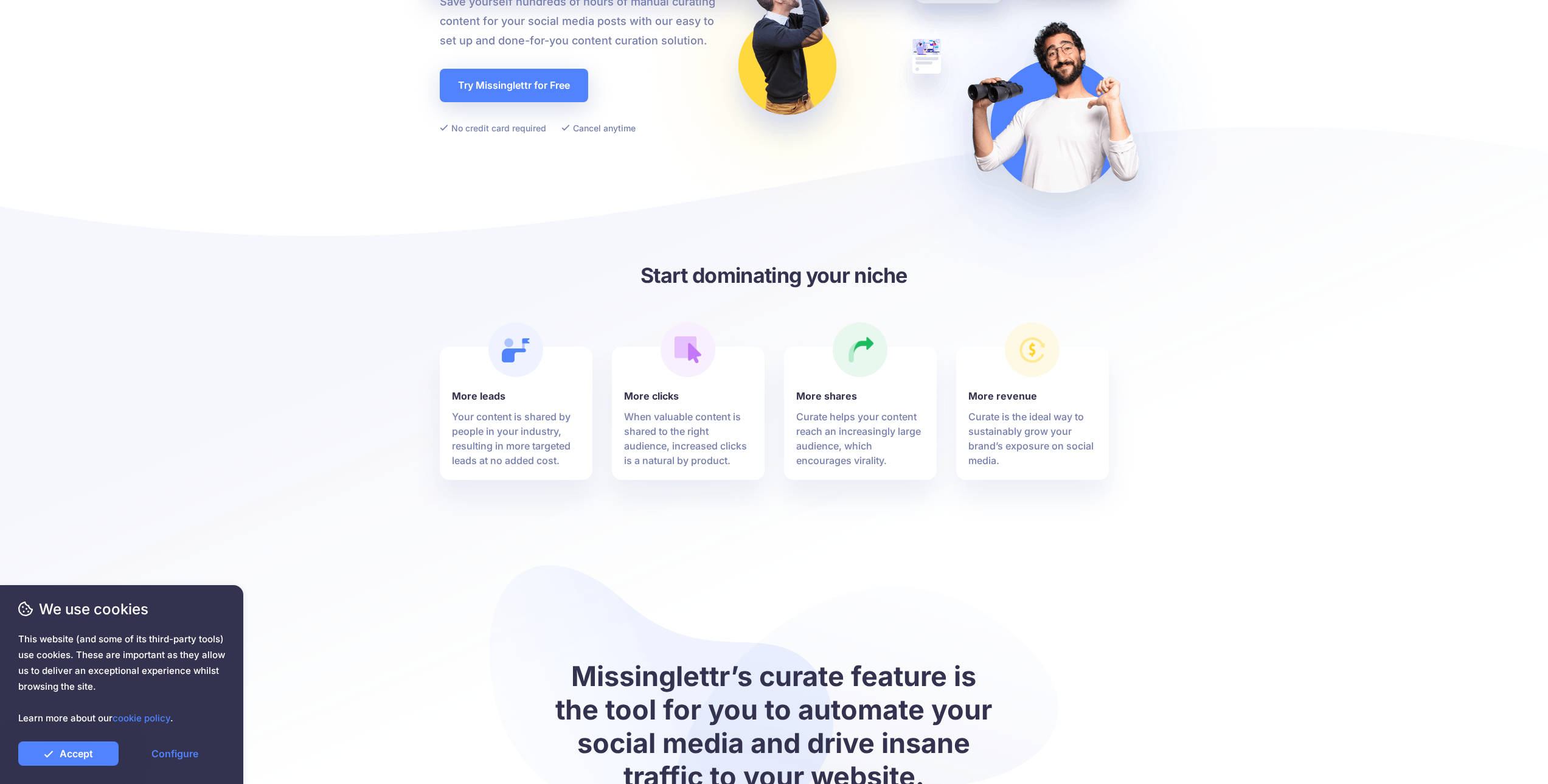
scroll to position [0, 0]
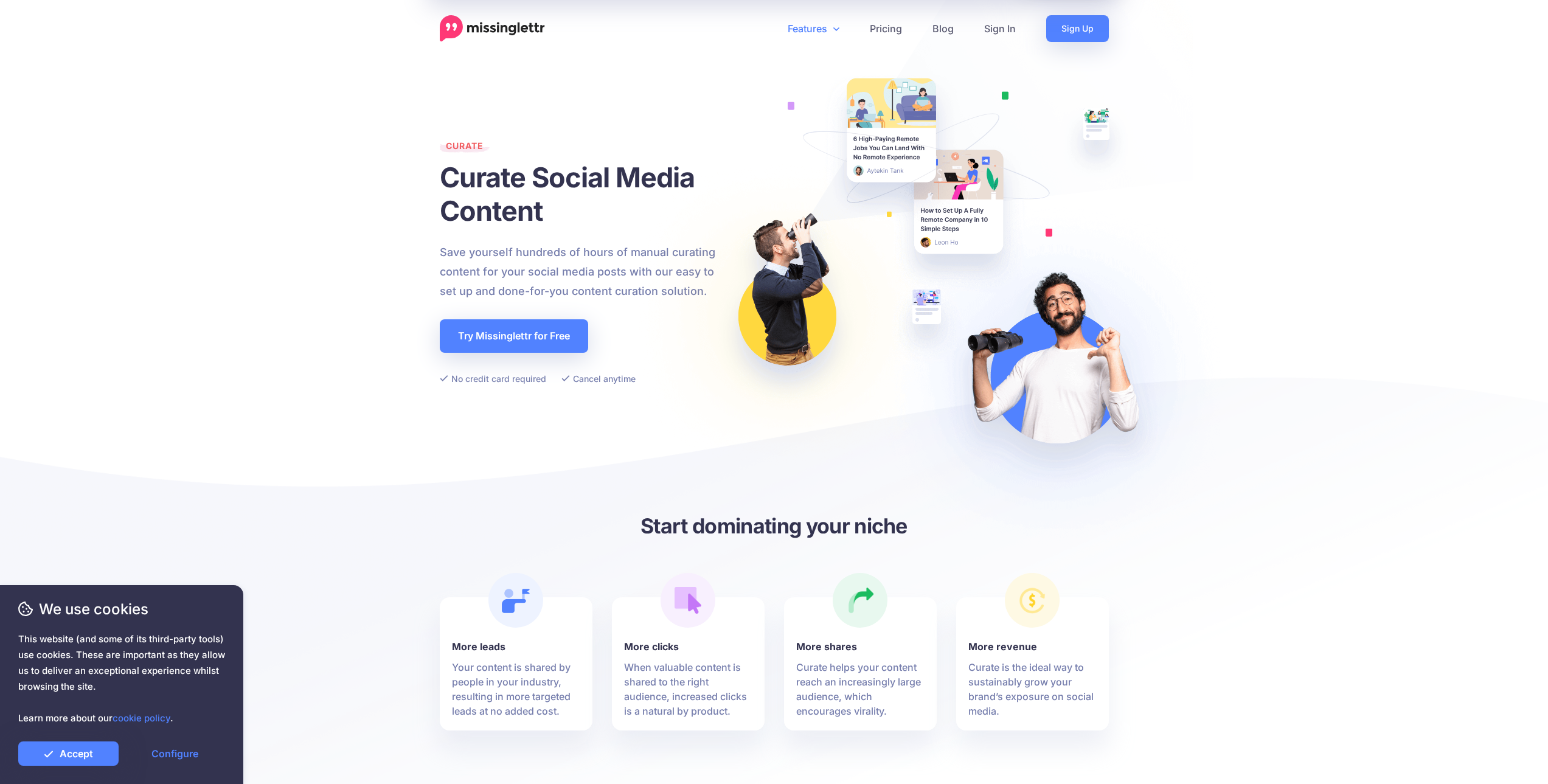
drag, startPoint x: 692, startPoint y: 274, endPoint x: 741, endPoint y: 74, distance: 205.9
click at [796, 29] on link "Features" at bounding box center [814, 28] width 82 height 27
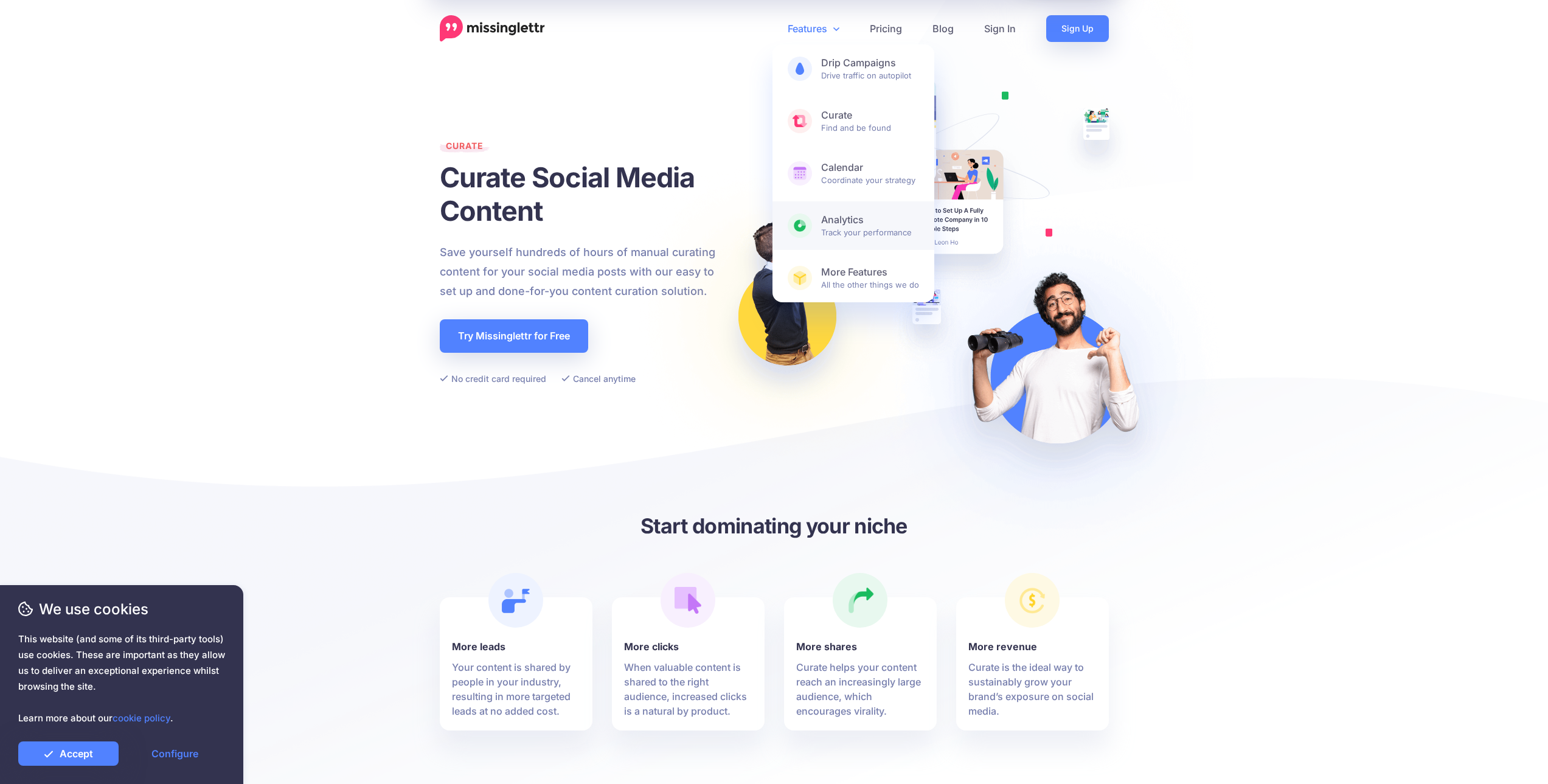
click at [871, 205] on link "Analytics Track your performance" at bounding box center [854, 225] width 162 height 49
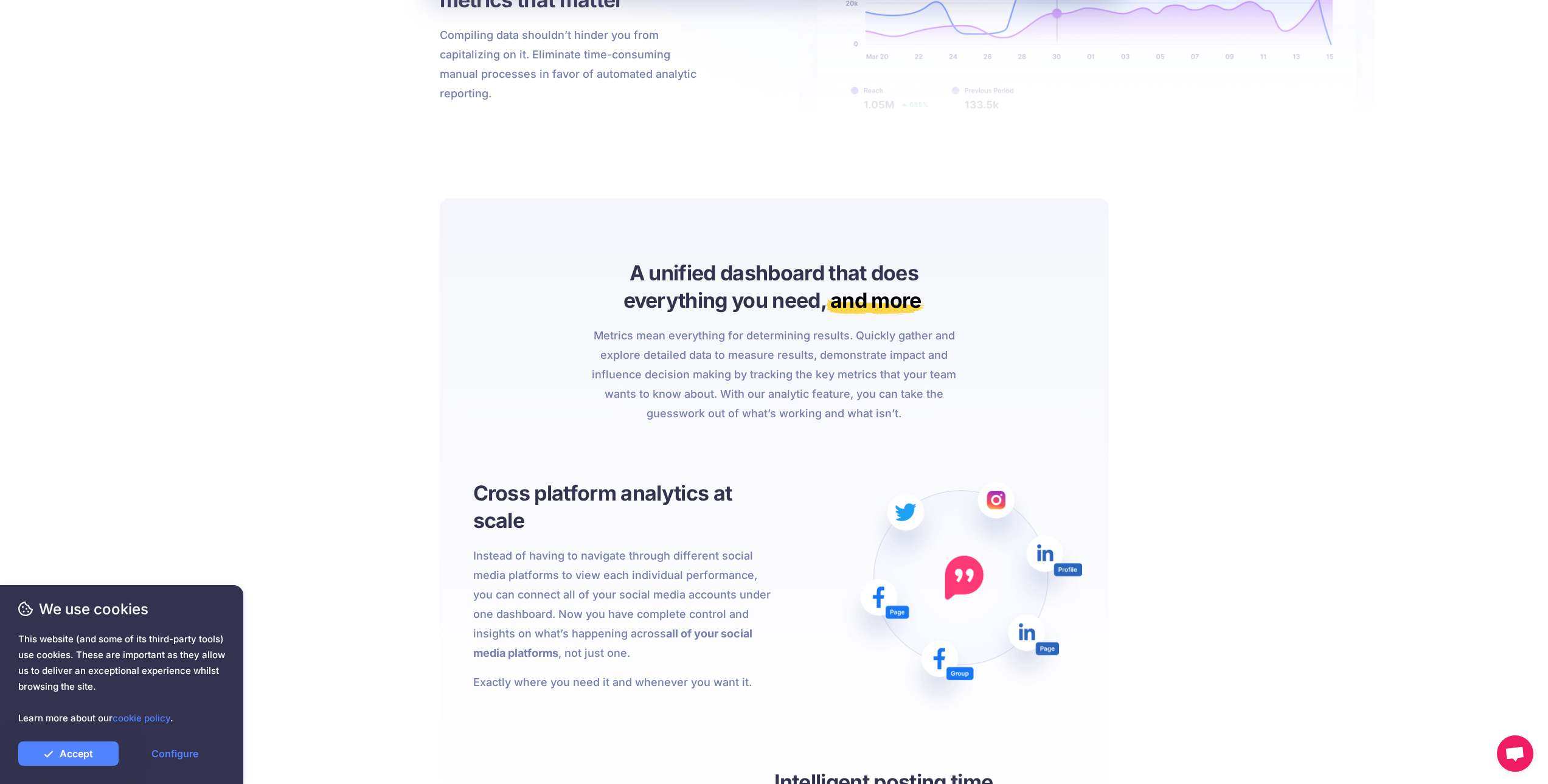
drag, startPoint x: 731, startPoint y: 313, endPoint x: 725, endPoint y: 308, distance: 7.8
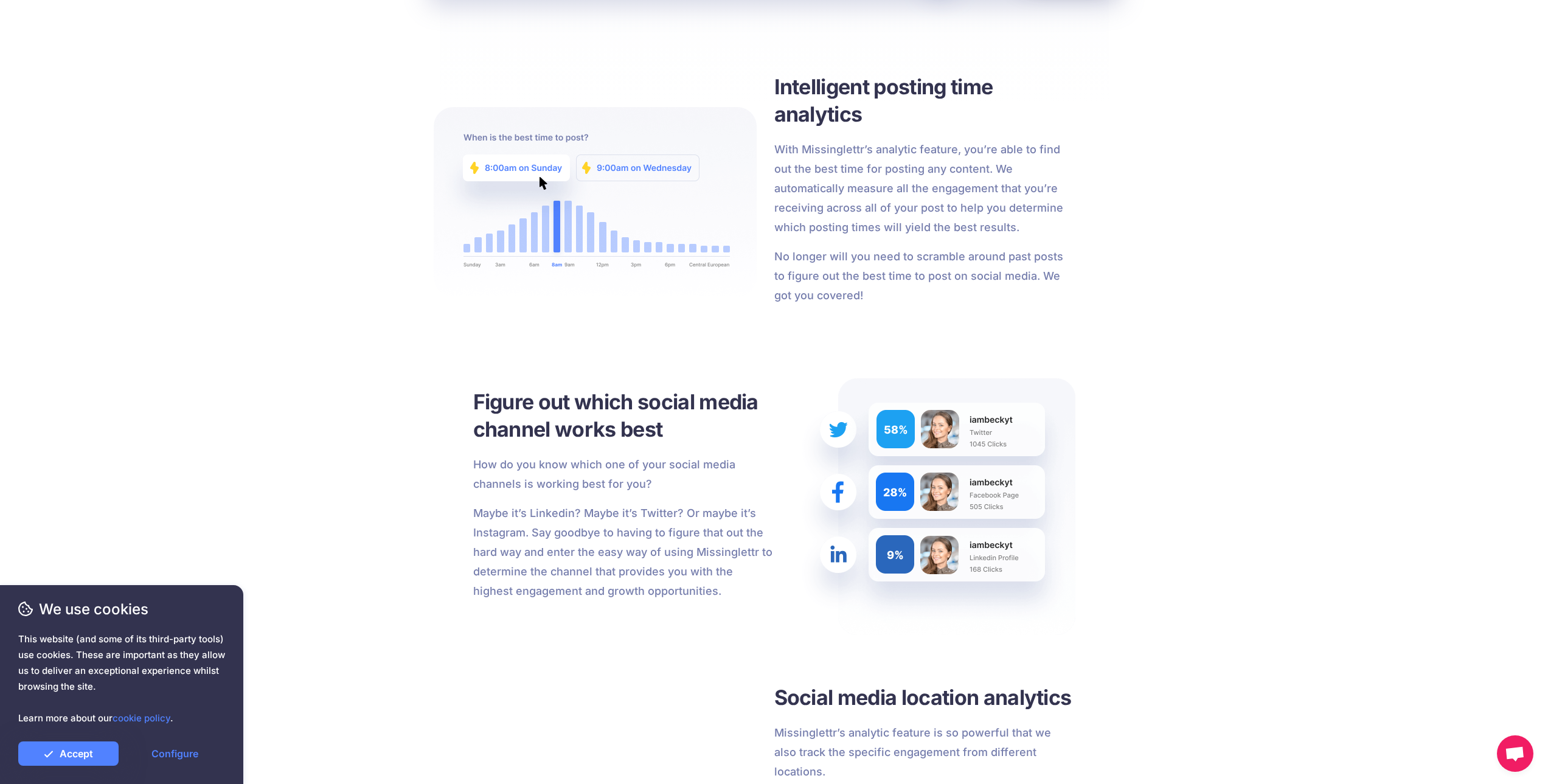
drag, startPoint x: 737, startPoint y: 305, endPoint x: 731, endPoint y: 390, distance: 85.2
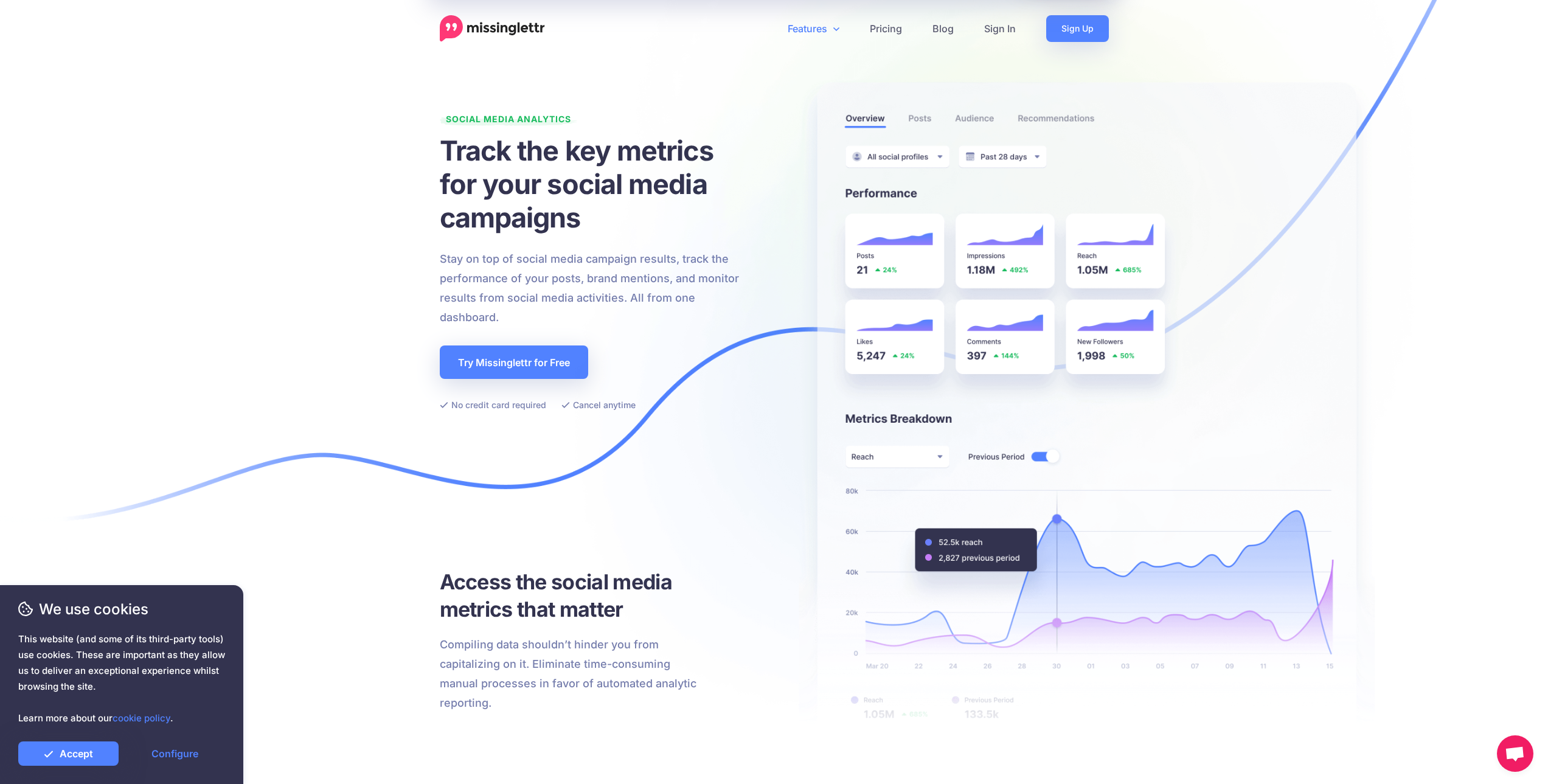
drag, startPoint x: 746, startPoint y: 200, endPoint x: 720, endPoint y: 34, distance: 168.0
click at [801, 29] on link "Features" at bounding box center [814, 28] width 82 height 27
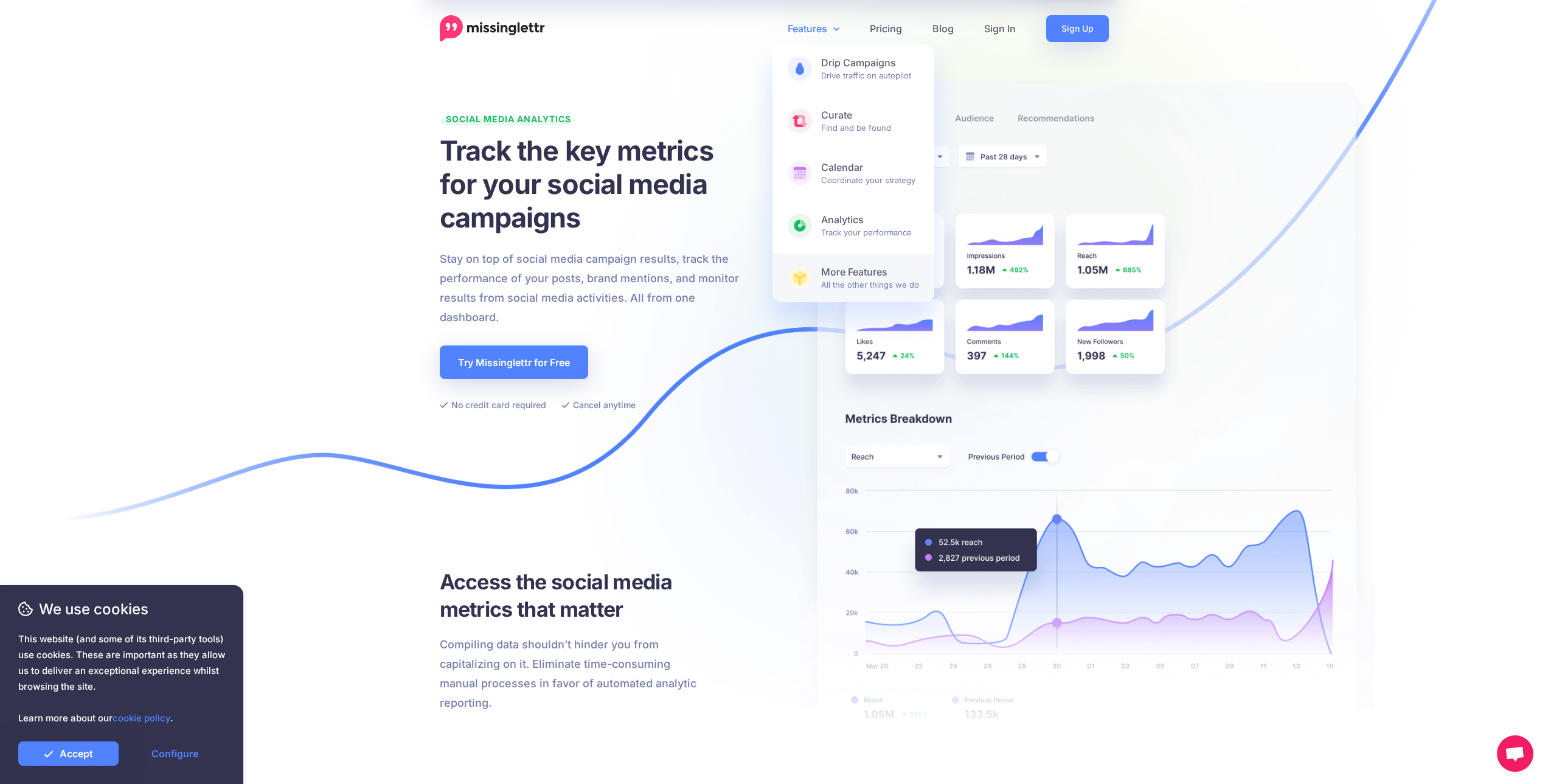
click at [825, 268] on b "More Features" at bounding box center [870, 272] width 98 height 13
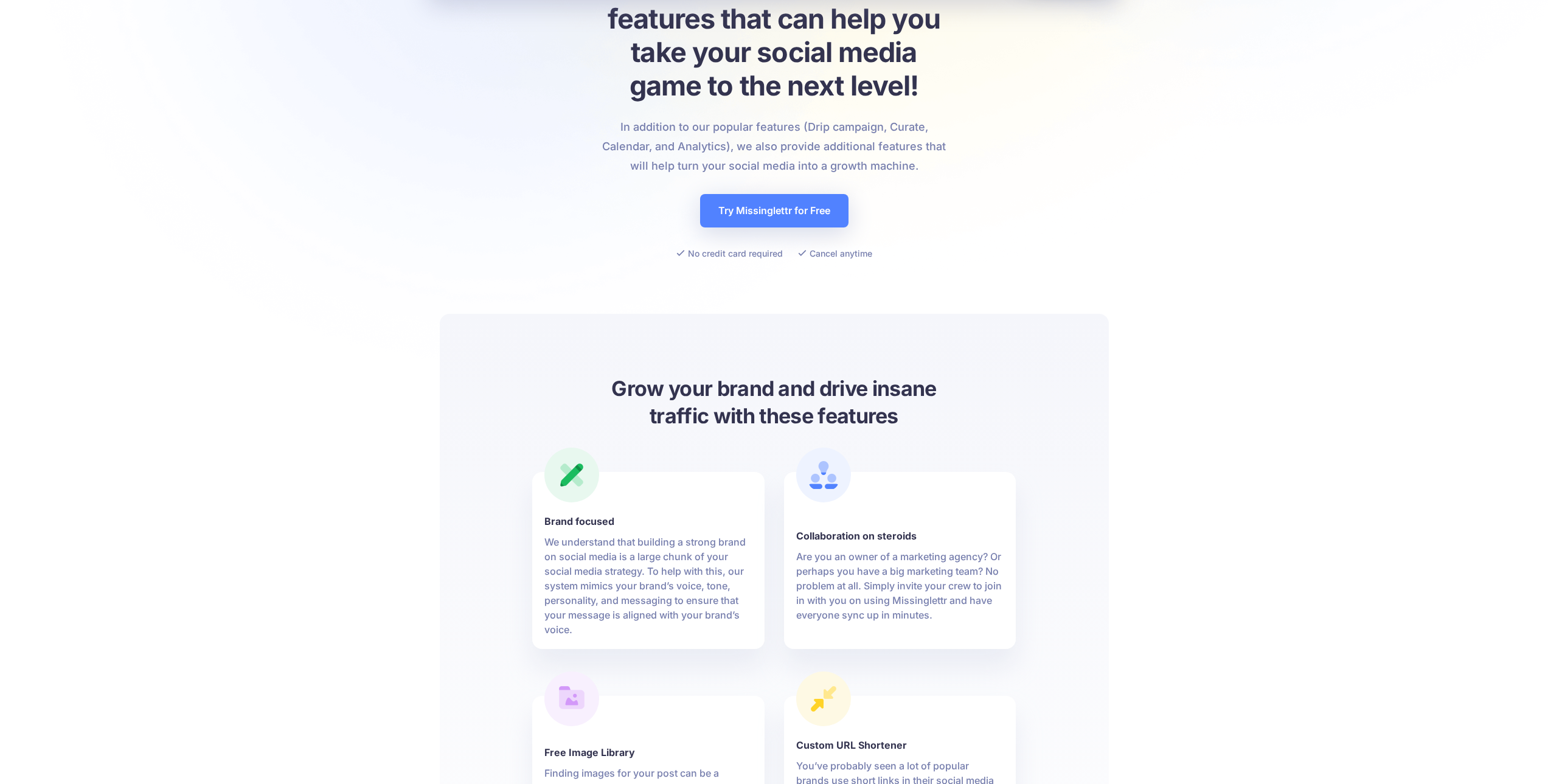
drag, startPoint x: 544, startPoint y: 331, endPoint x: 533, endPoint y: 372, distance: 42.4
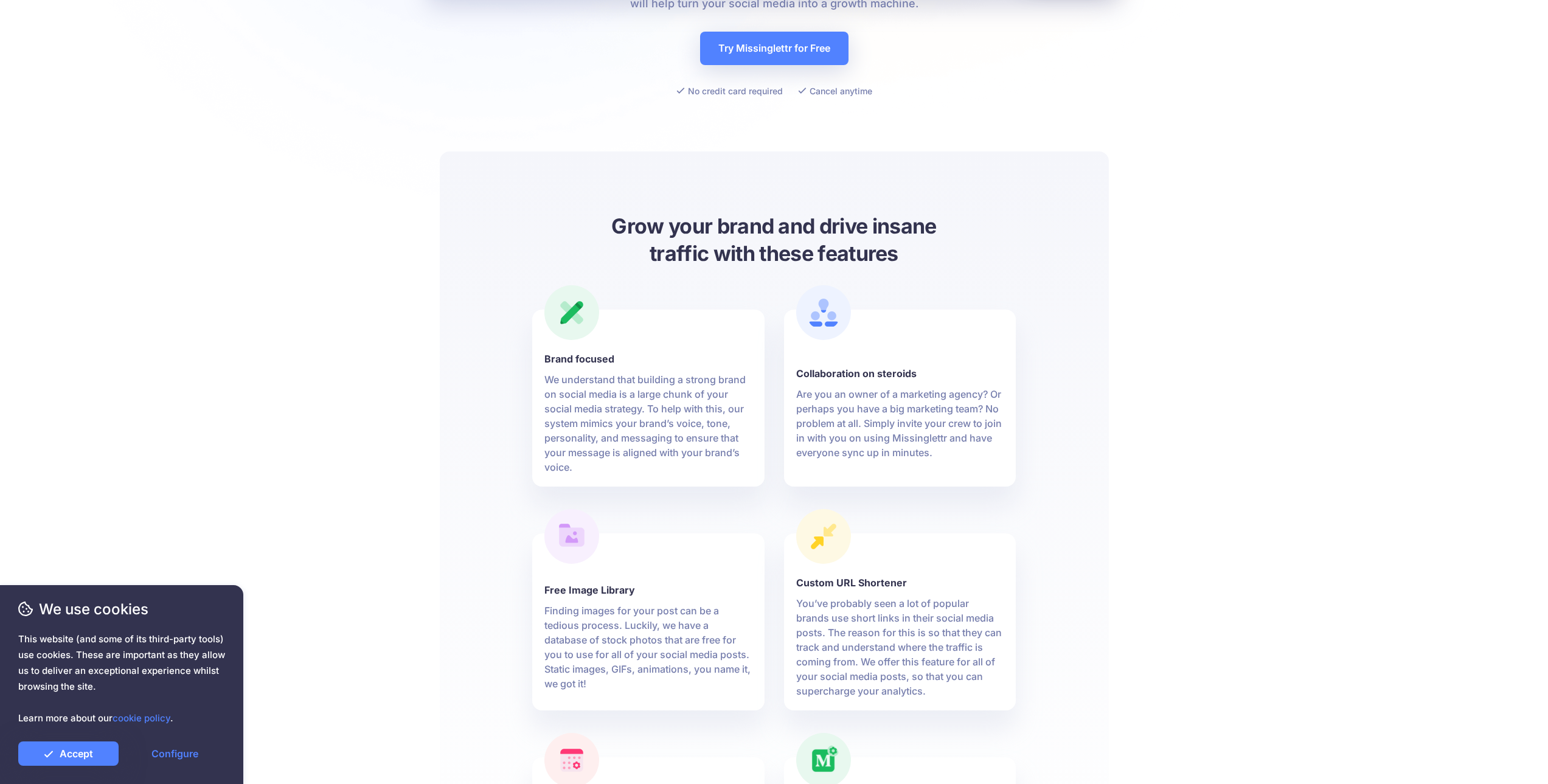
scroll to position [386, 0]
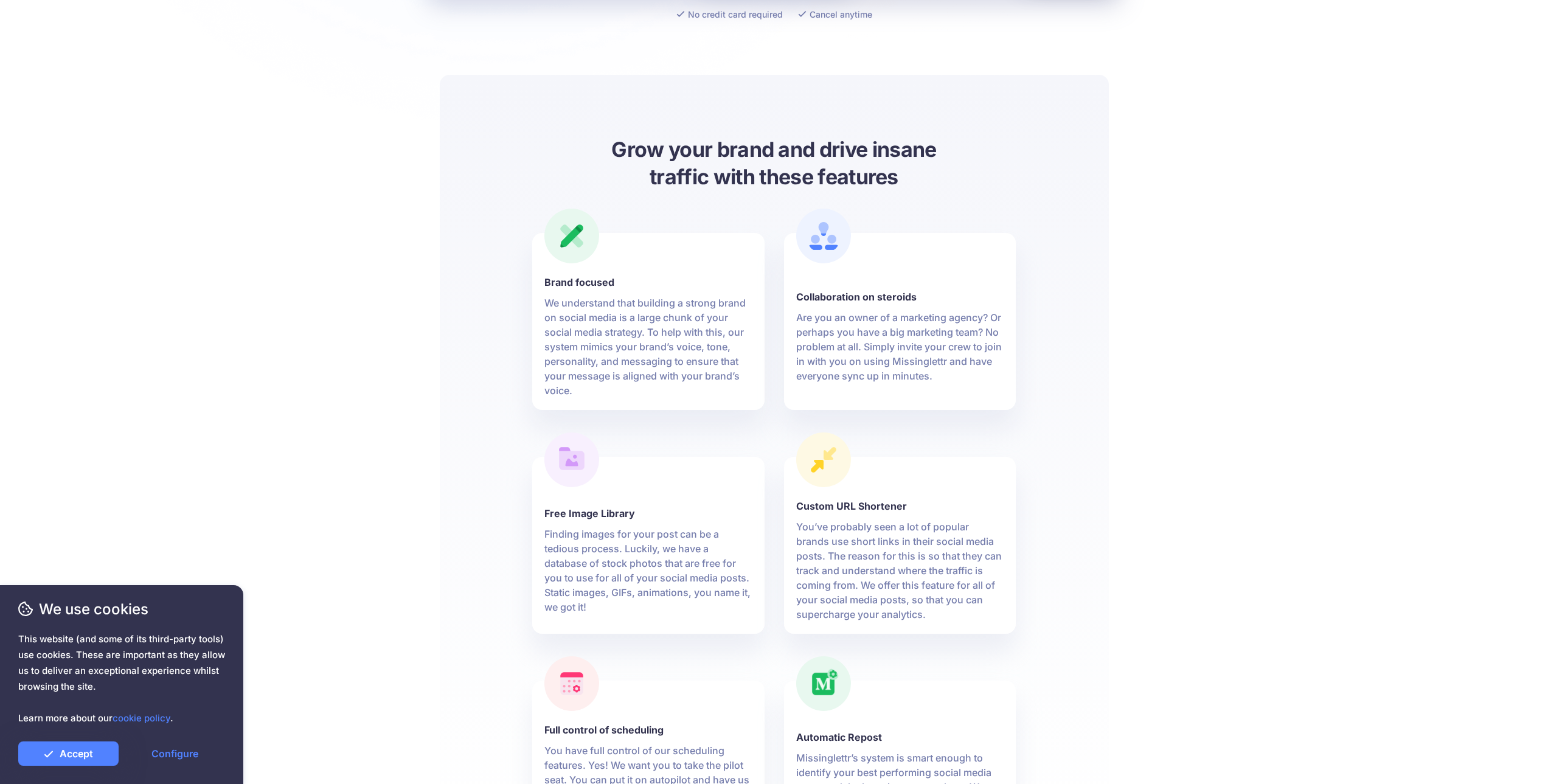
drag, startPoint x: 539, startPoint y: 326, endPoint x: 541, endPoint y: 354, distance: 28.1
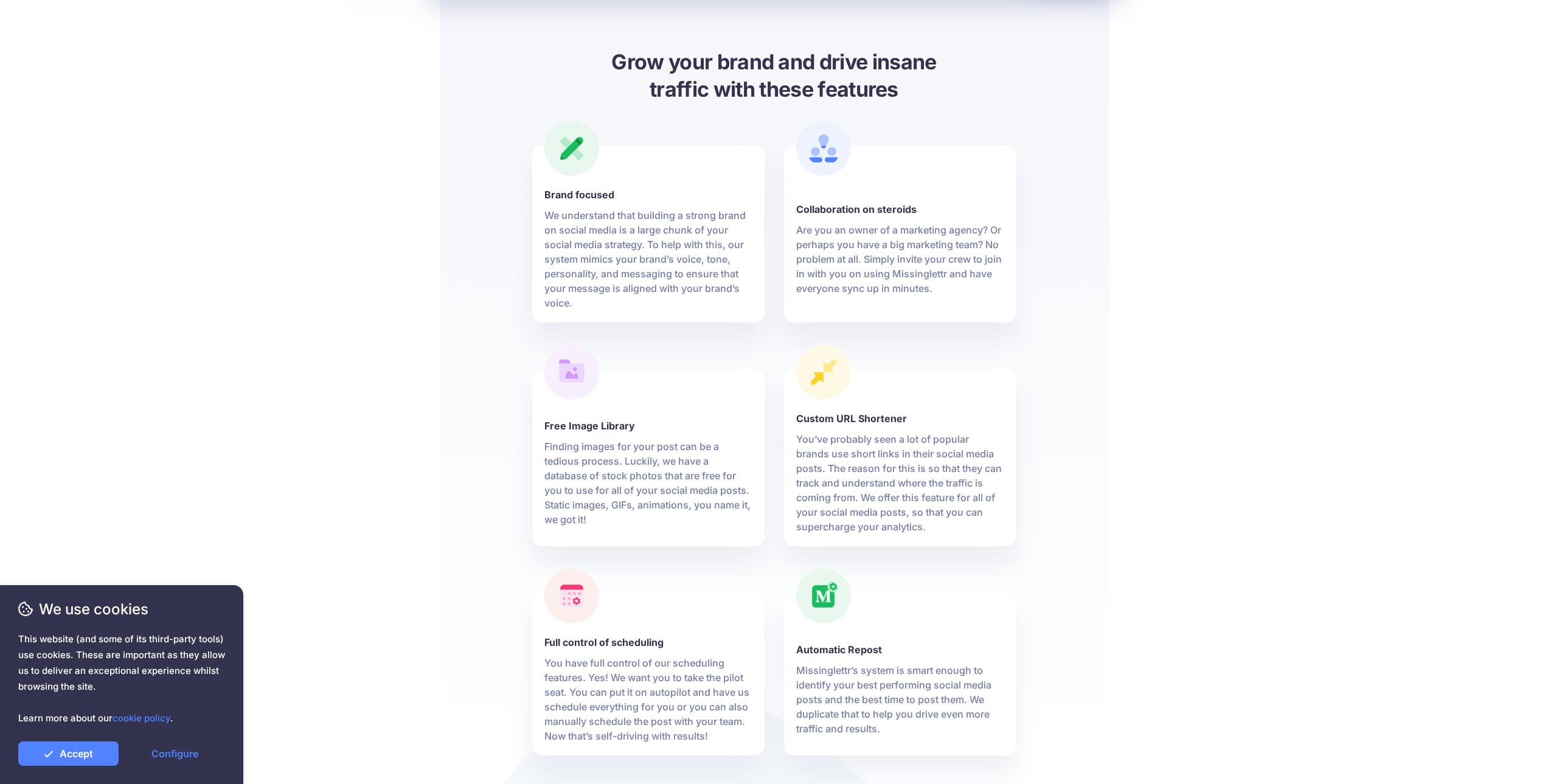
drag, startPoint x: 553, startPoint y: 285, endPoint x: 543, endPoint y: 346, distance: 61.8
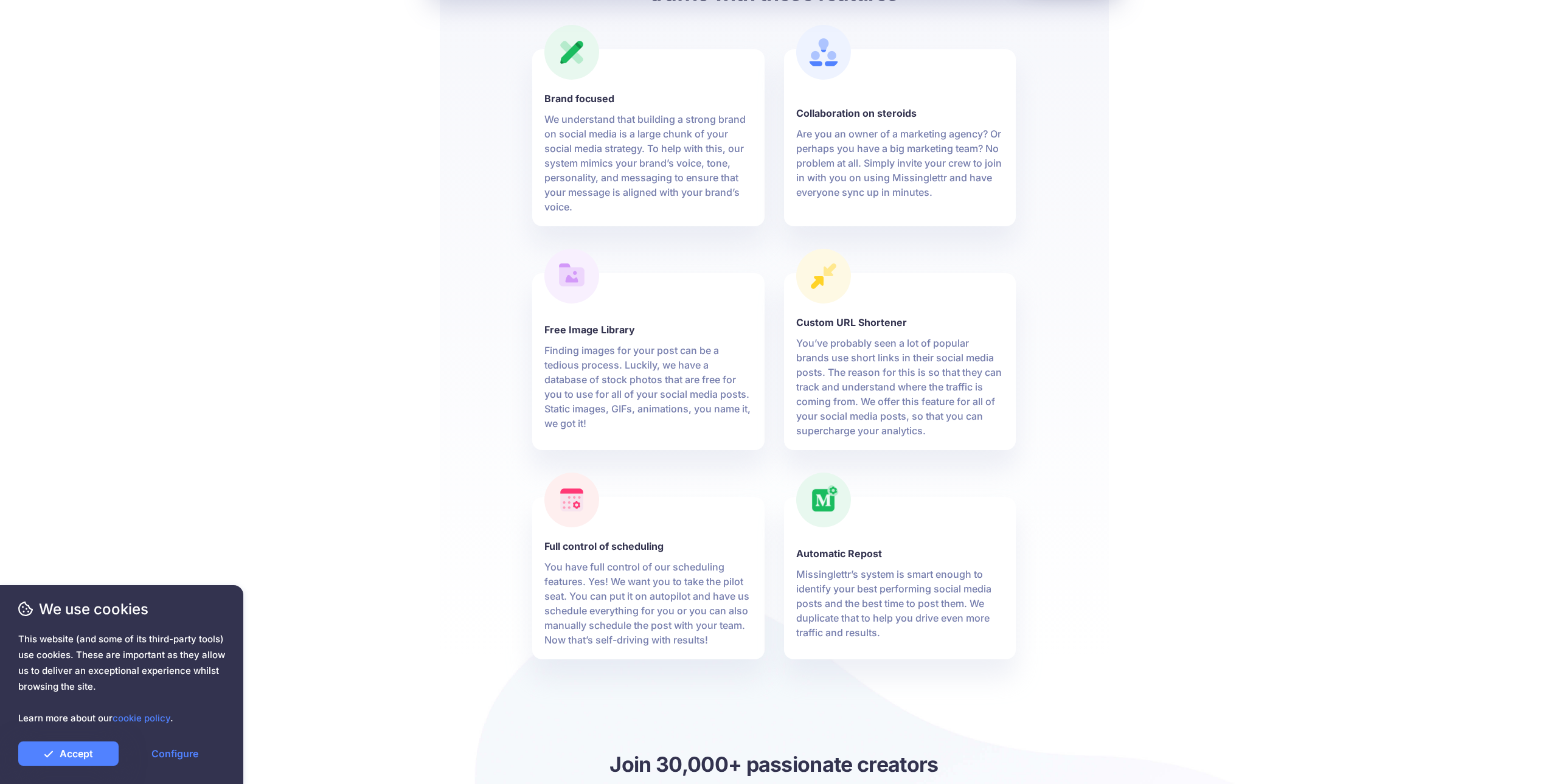
scroll to position [586, 0]
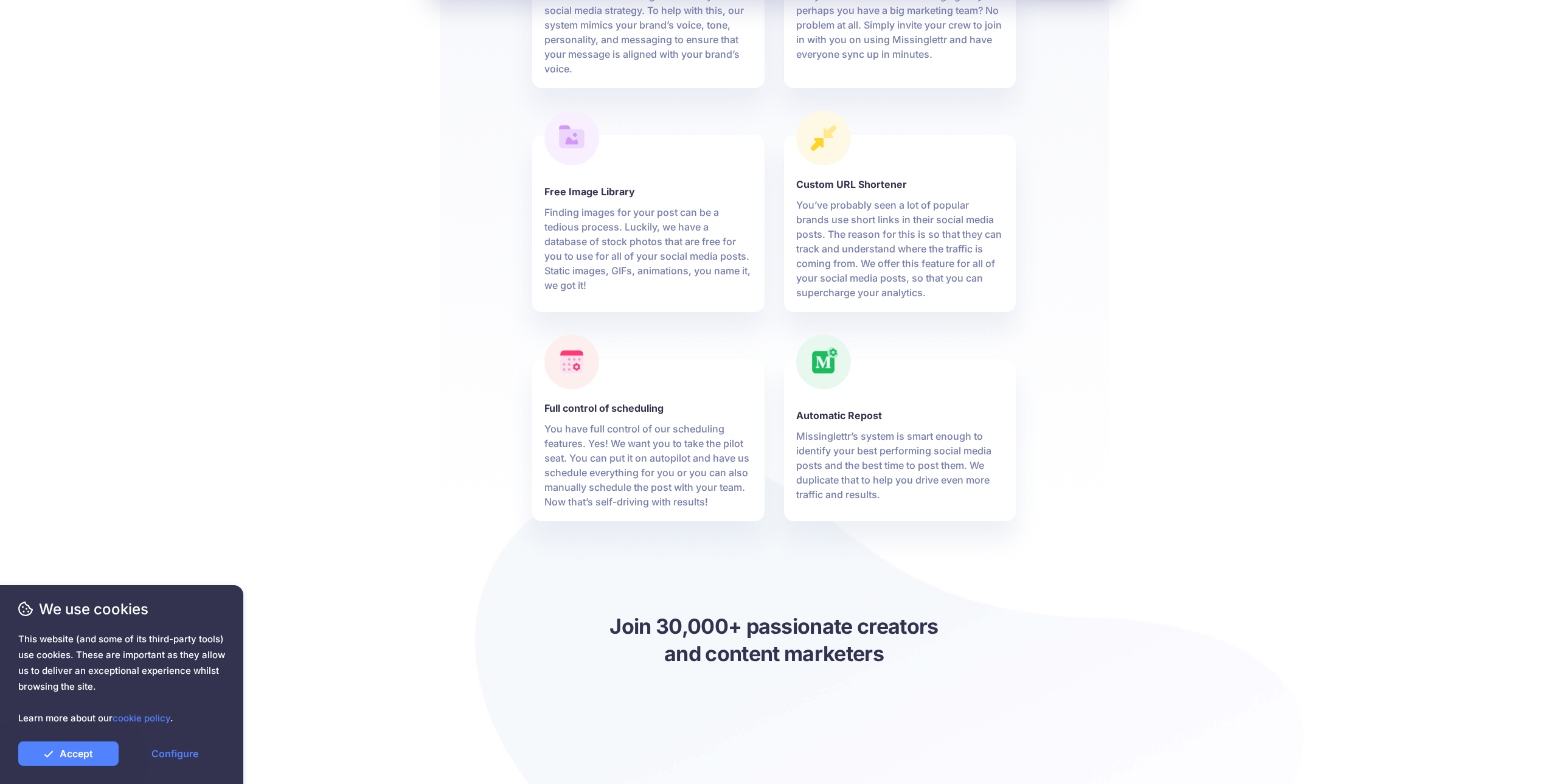
drag, startPoint x: 467, startPoint y: 375, endPoint x: 465, endPoint y: 367, distance: 8.2
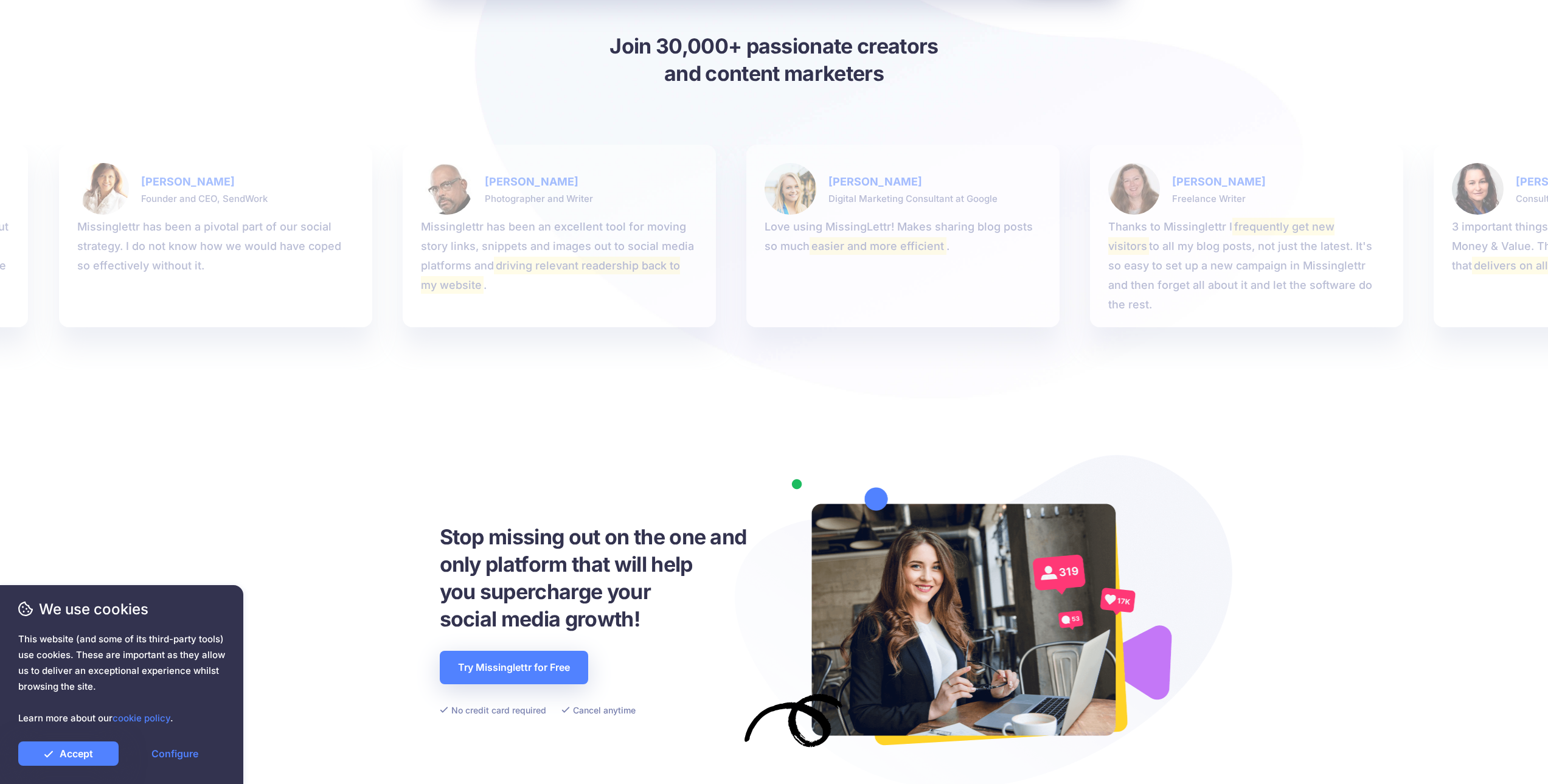
drag, startPoint x: 482, startPoint y: 399, endPoint x: 478, endPoint y: 436, distance: 37.2
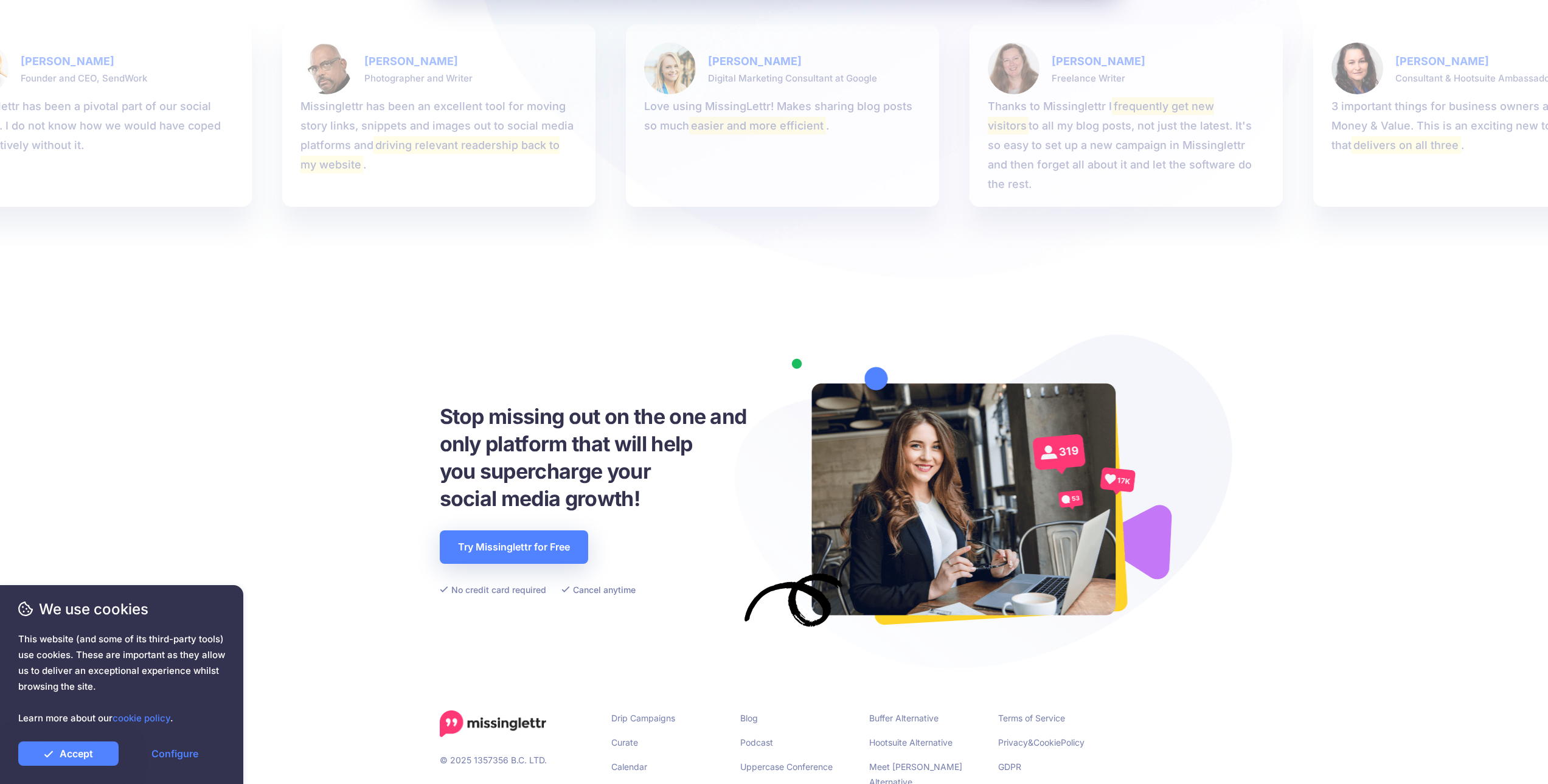
scroll to position [1529, 0]
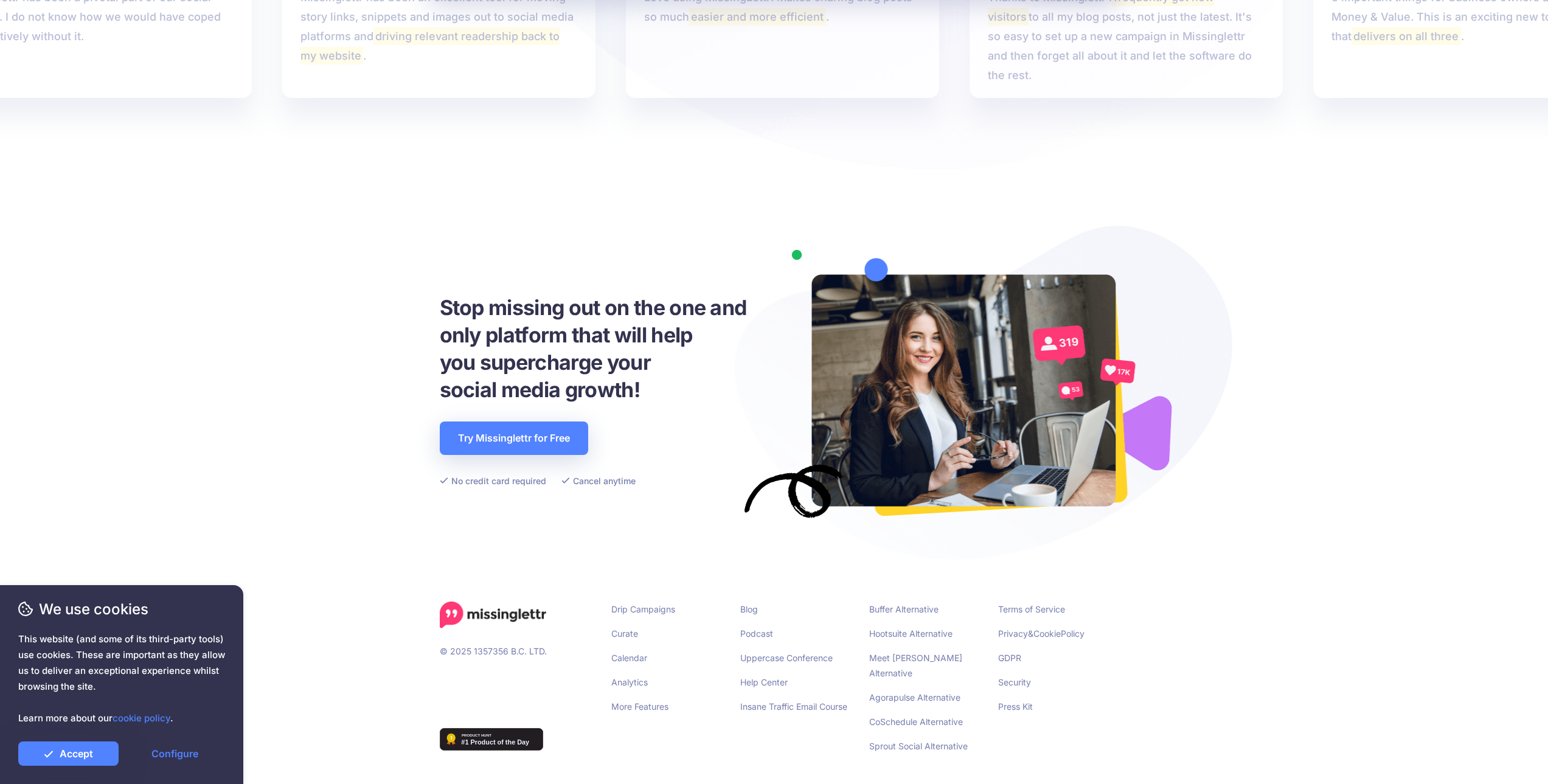
drag, startPoint x: 473, startPoint y: 499, endPoint x: 452, endPoint y: 479, distance: 29.0
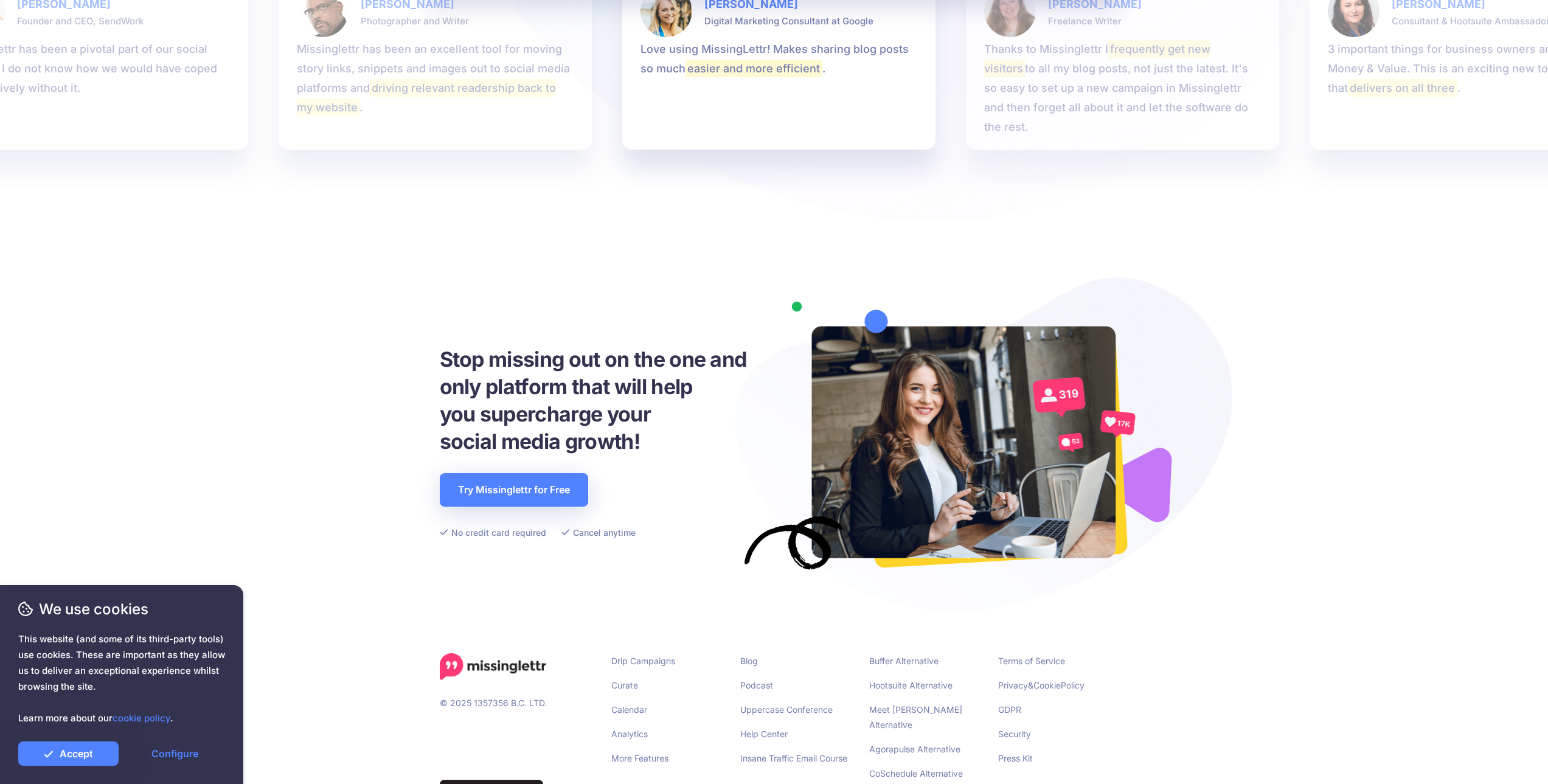
scroll to position [0, 0]
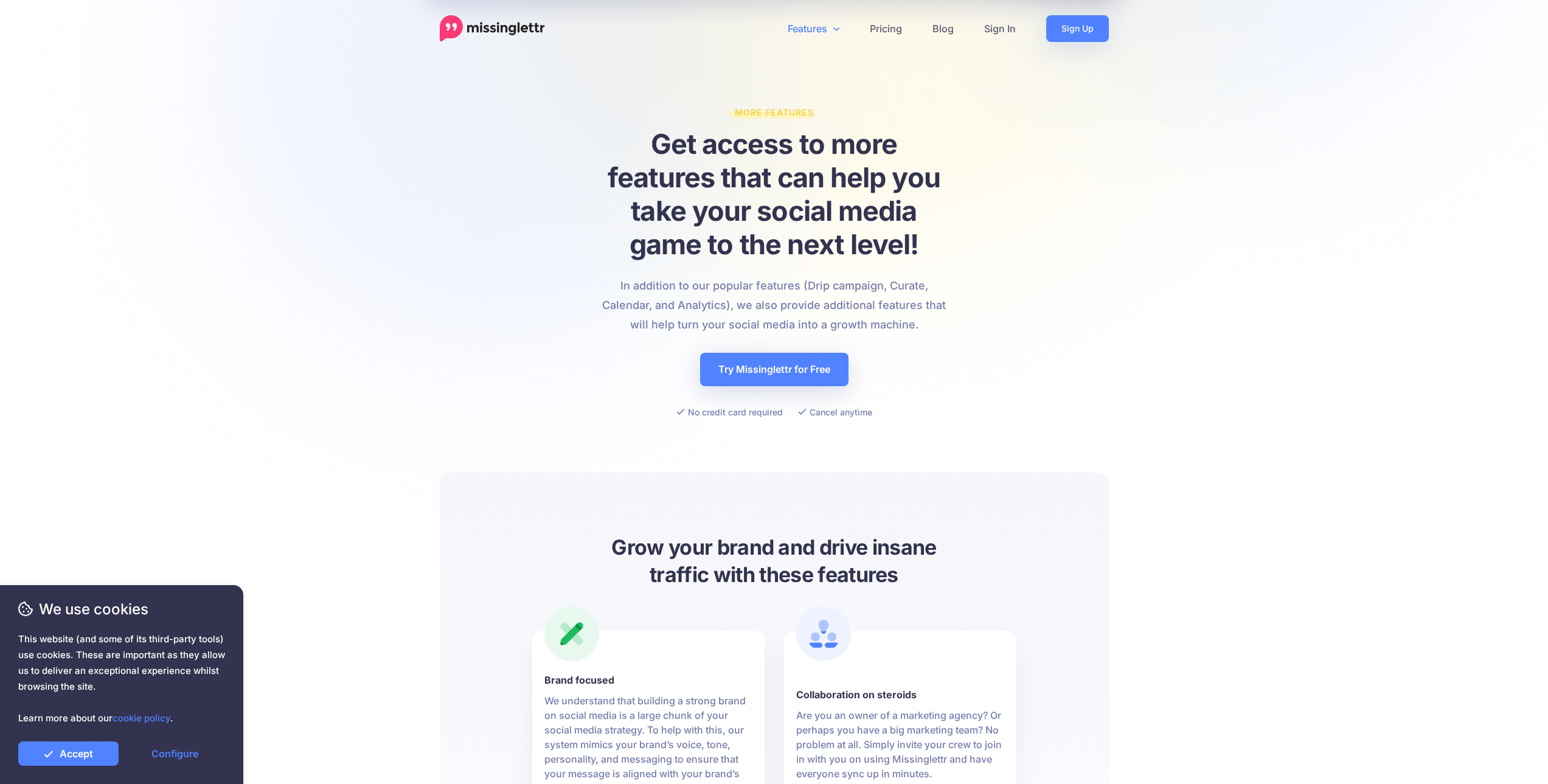
drag, startPoint x: 394, startPoint y: 254, endPoint x: 427, endPoint y: 0, distance: 256.1
